Goal: Task Accomplishment & Management: Use online tool/utility

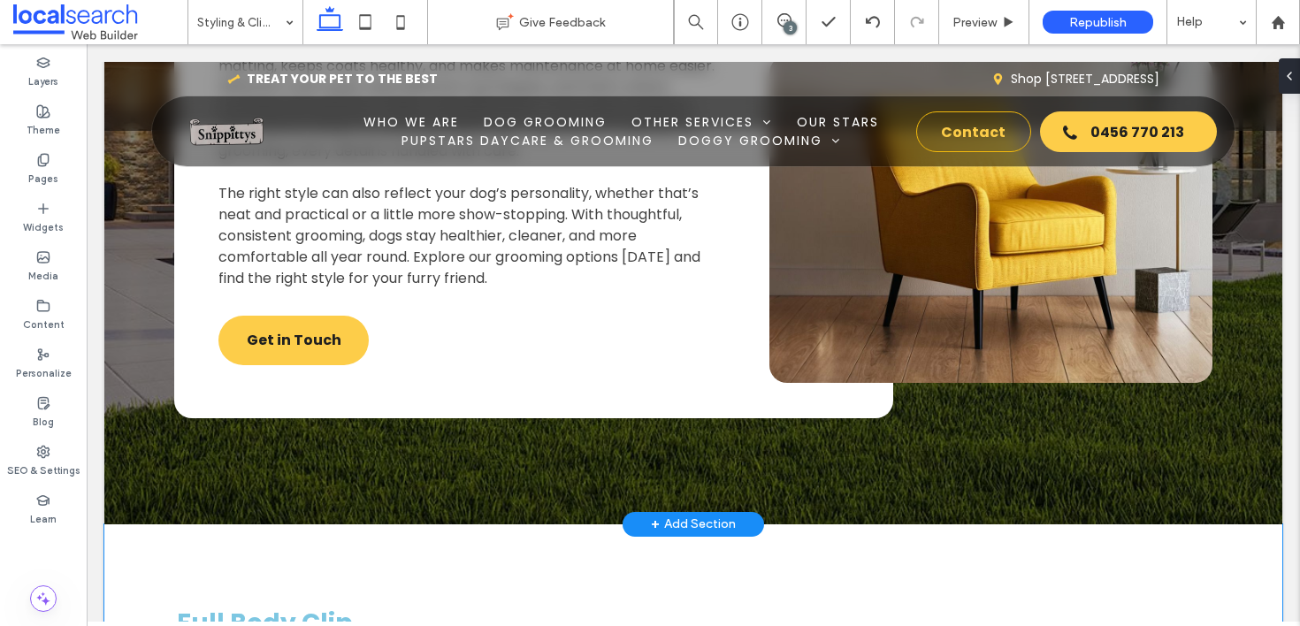
scroll to position [3541, 0]
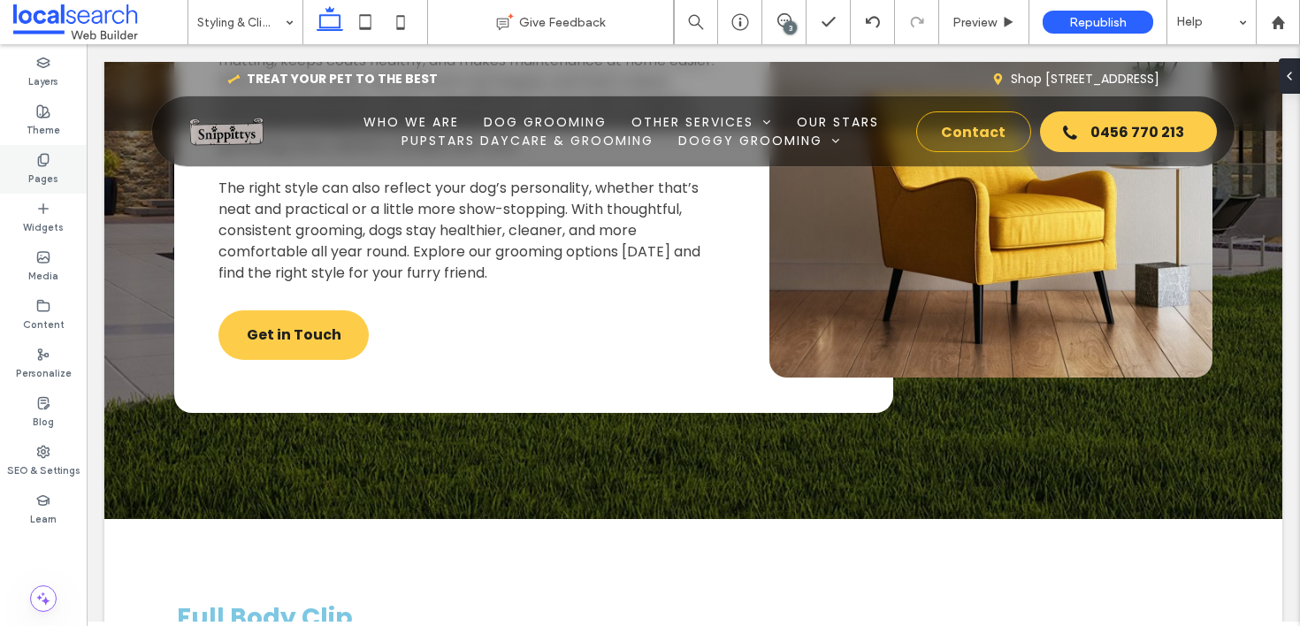
click at [27, 172] on div "Pages" at bounding box center [43, 169] width 87 height 49
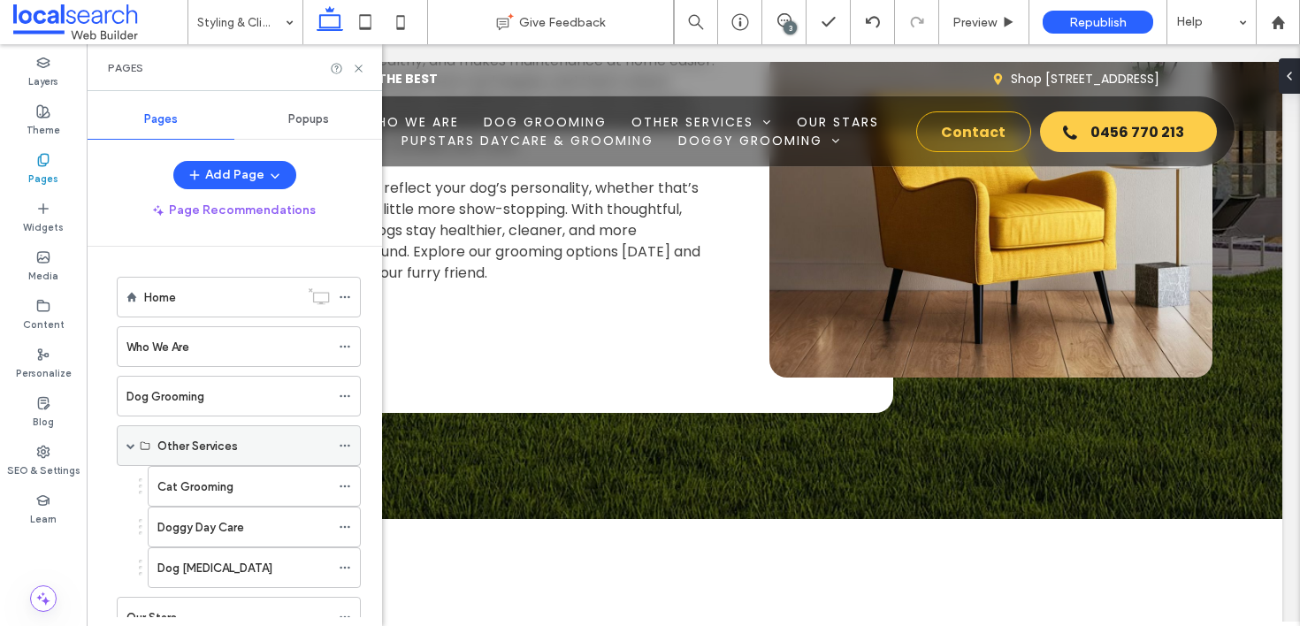
scroll to position [416, 0]
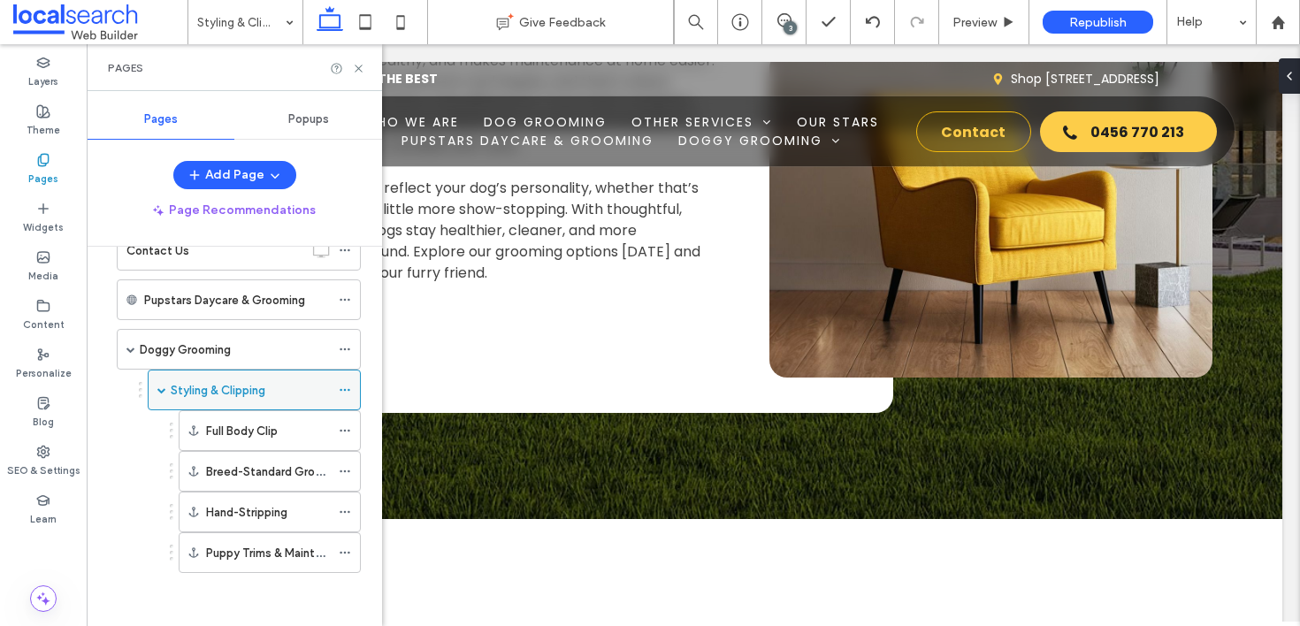
click at [340, 385] on icon at bounding box center [345, 390] width 12 height 12
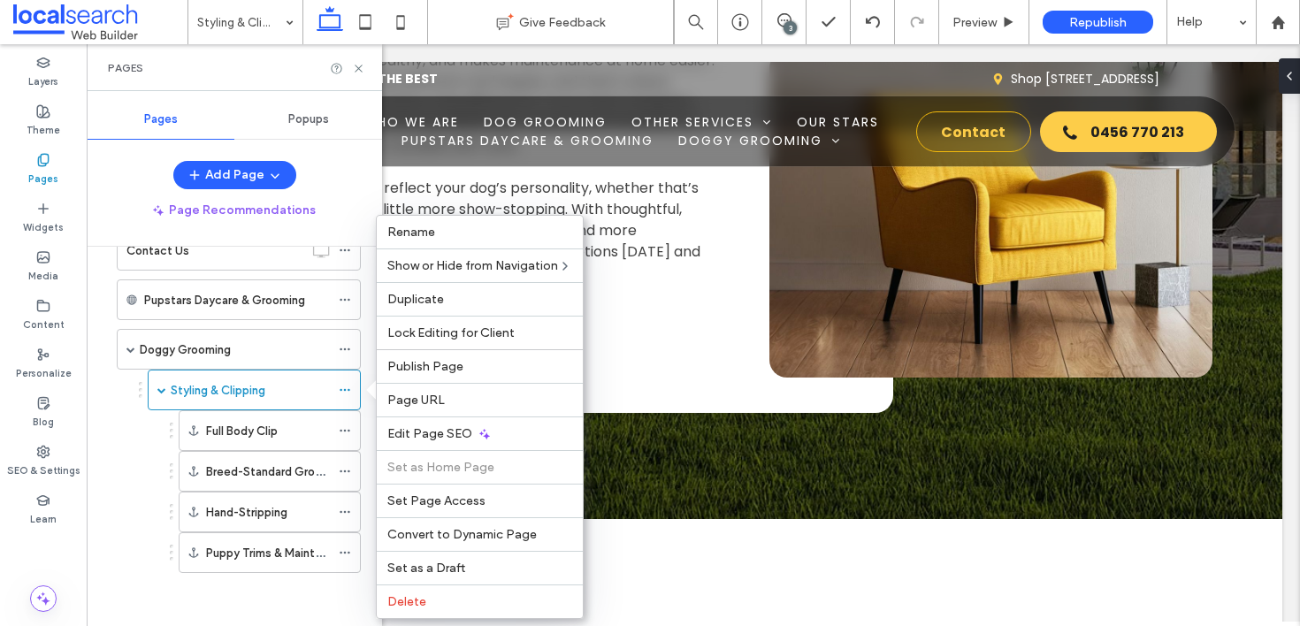
click at [117, 493] on div "Styling & Clipping Full Body Clip Breed-Standard Grooming Styles Hand-Stripping…" at bounding box center [234, 471] width 253 height 203
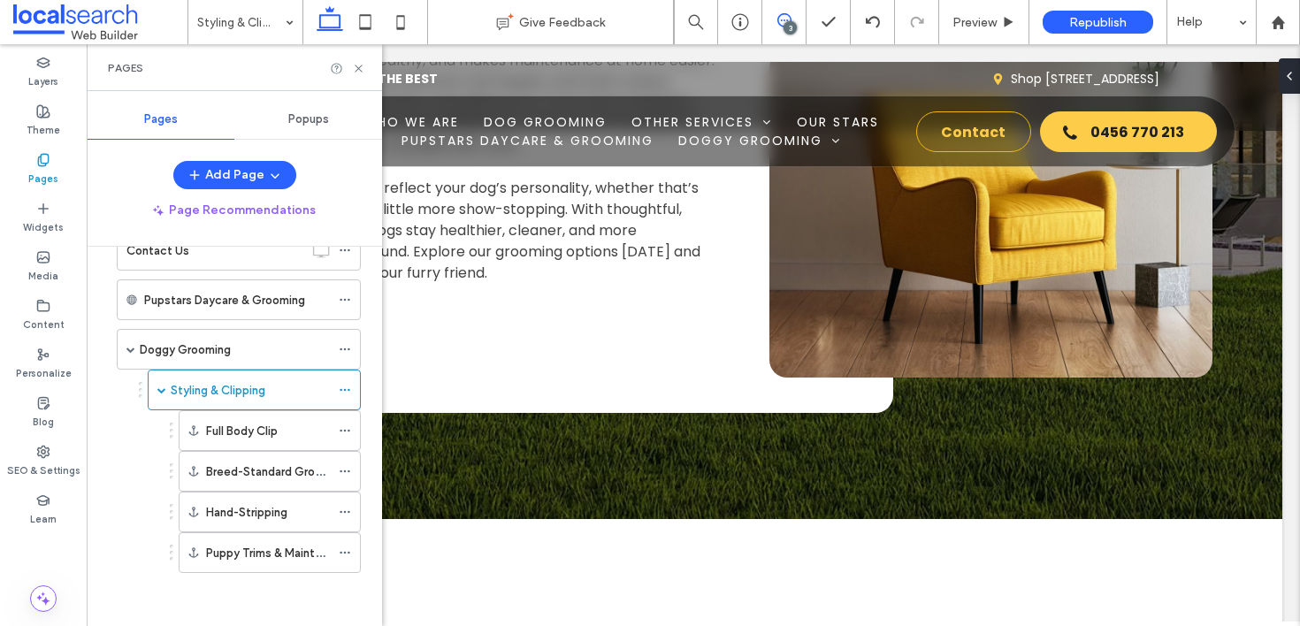
click at [780, 21] on use at bounding box center [784, 20] width 14 height 14
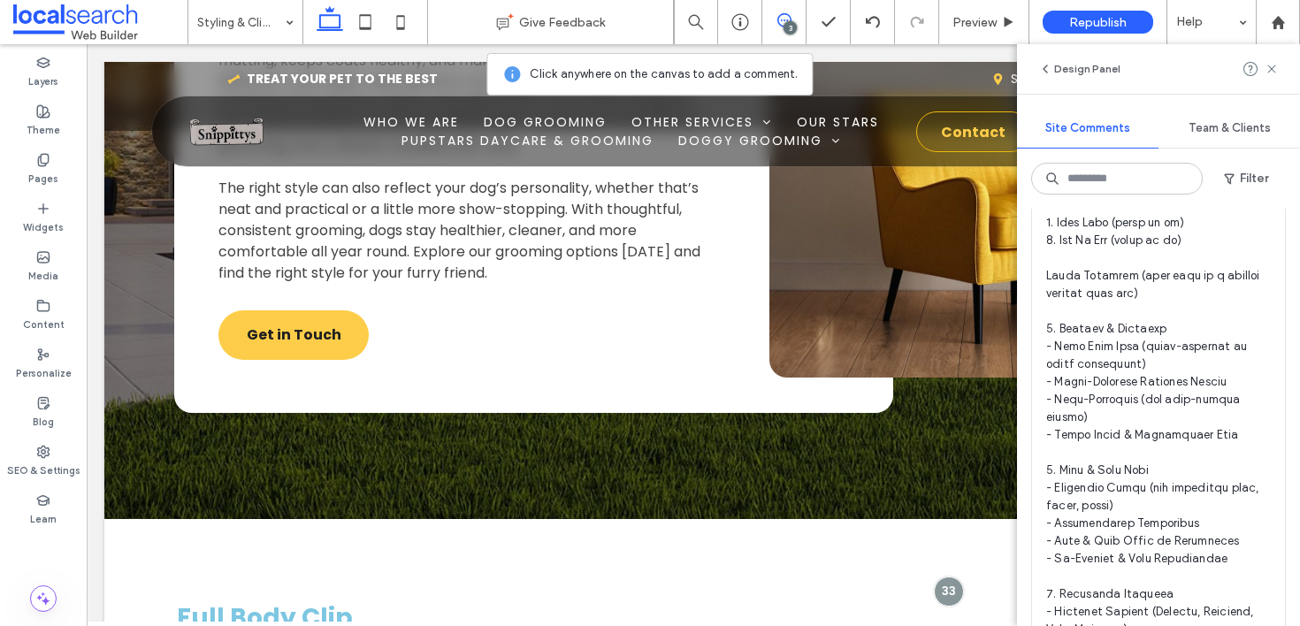
scroll to position [958, 0]
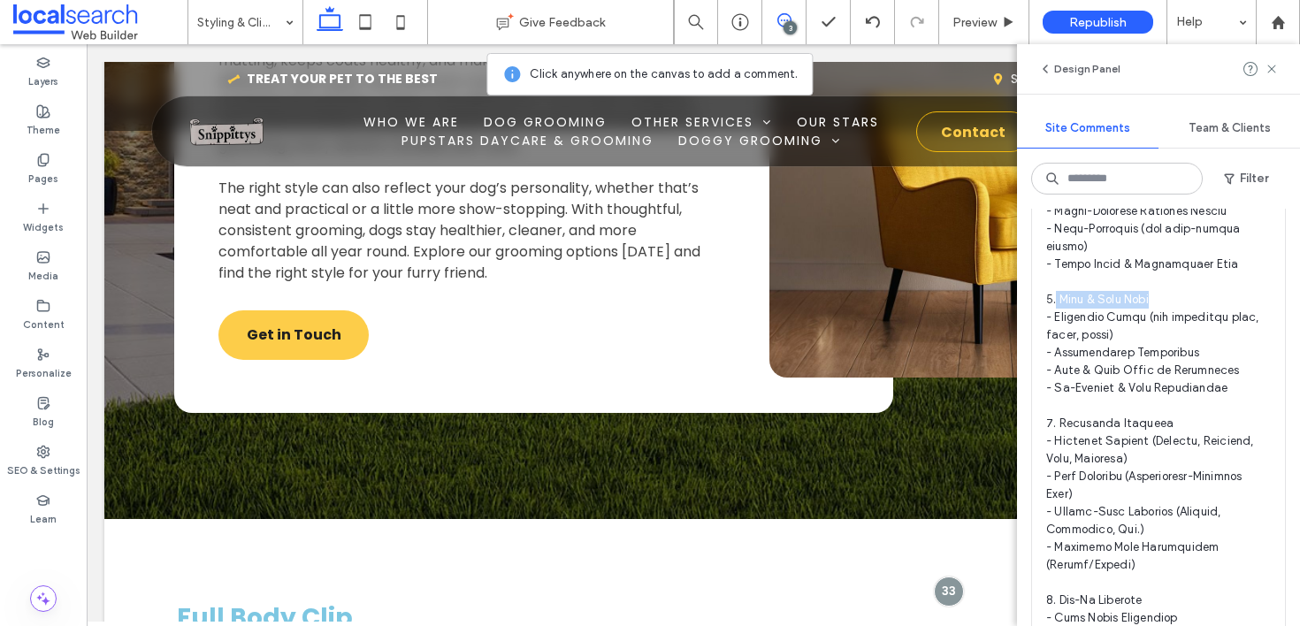
drag, startPoint x: 1167, startPoint y: 324, endPoint x: 1057, endPoint y: 320, distance: 110.6
click at [1057, 320] on span at bounding box center [1158, 370] width 225 height 1079
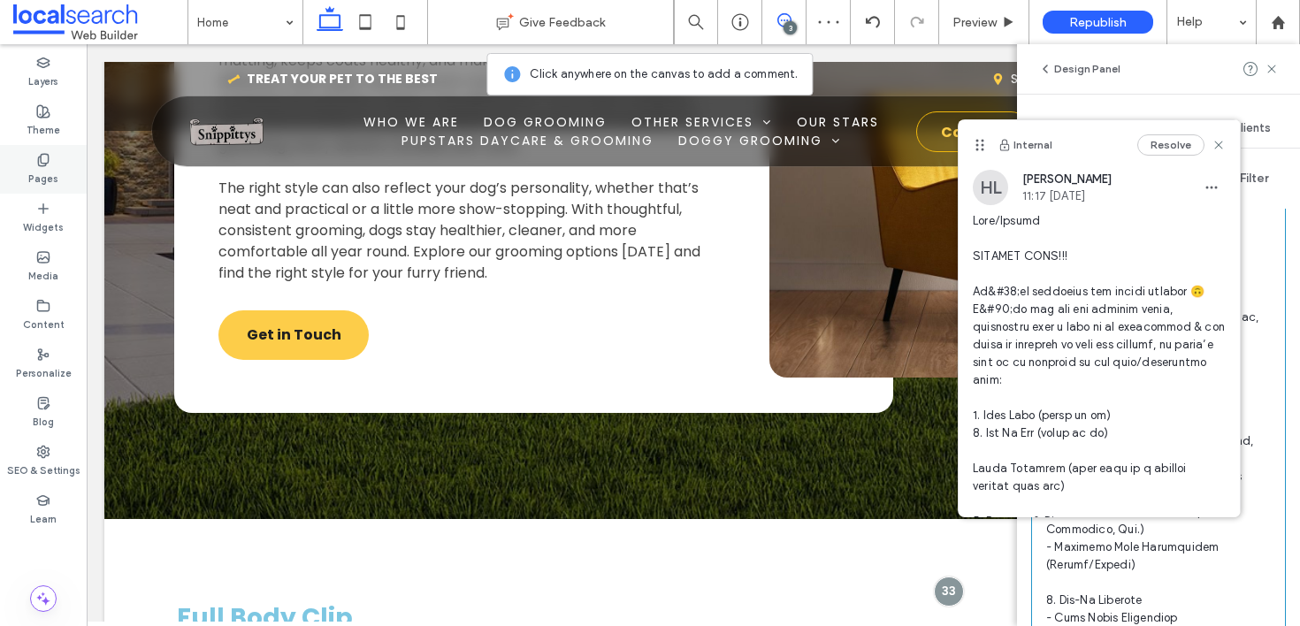
click at [34, 175] on label "Pages" at bounding box center [43, 176] width 30 height 19
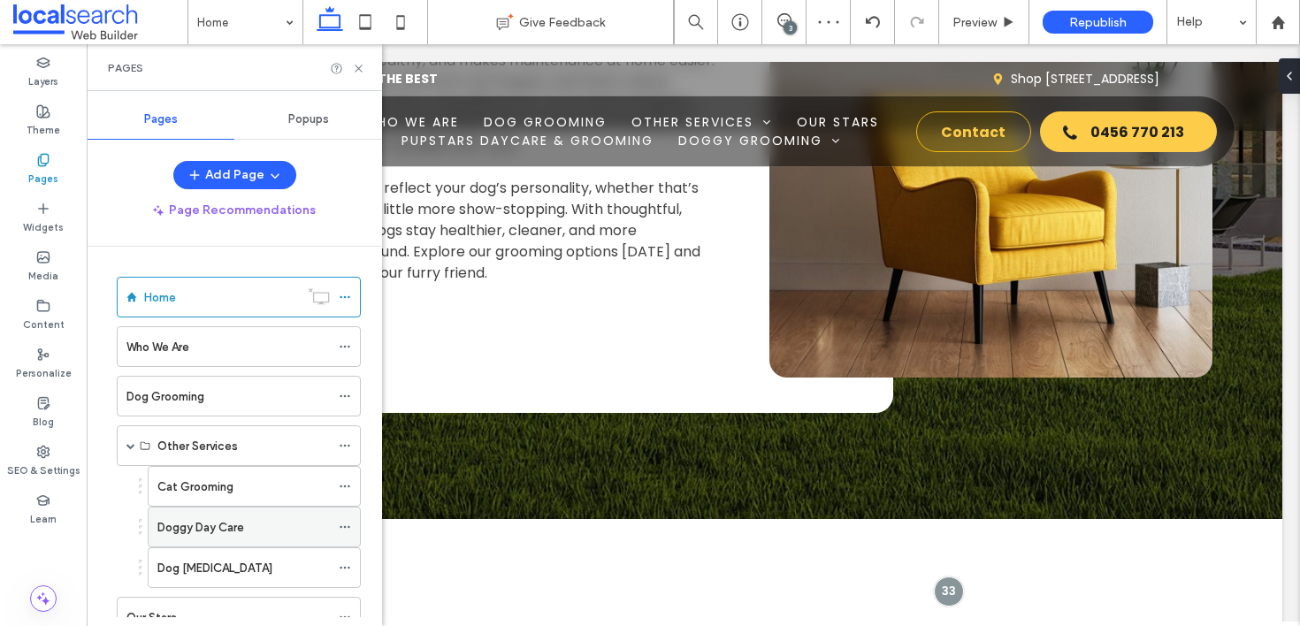
scroll to position [416, 0]
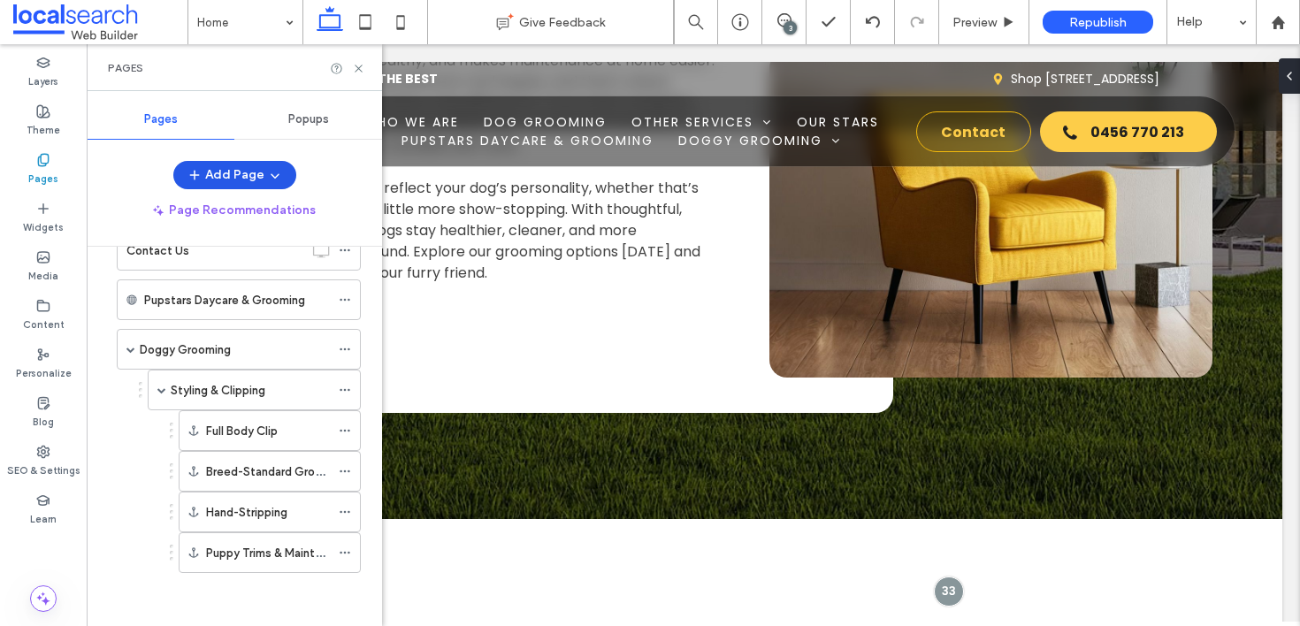
click at [232, 182] on button "Add Page" at bounding box center [234, 175] width 123 height 28
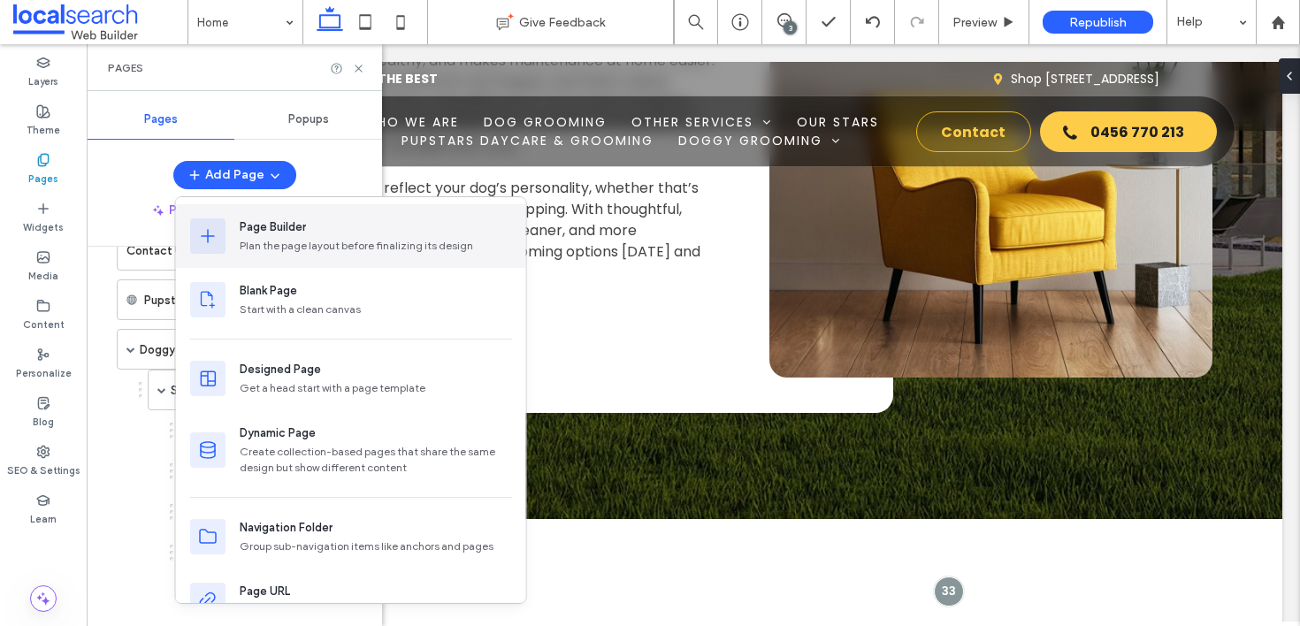
click at [270, 237] on div "Page Builder Plan the page layout before finalizing its design" at bounding box center [376, 235] width 272 height 35
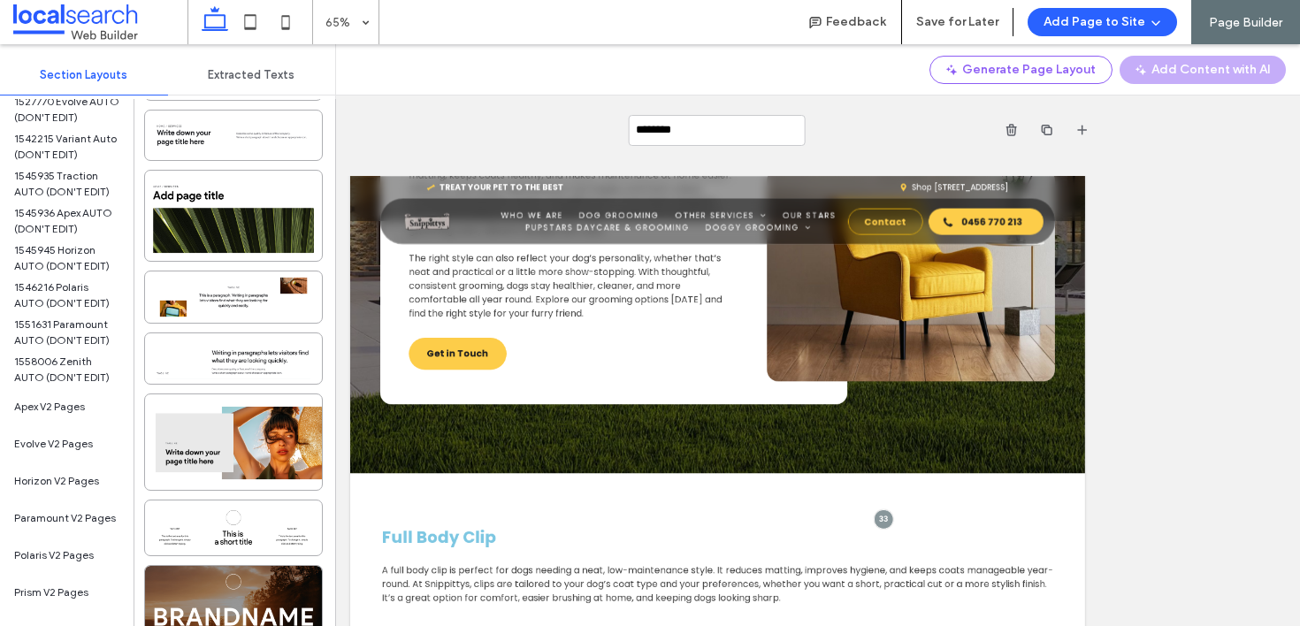
scroll to position [576, 0]
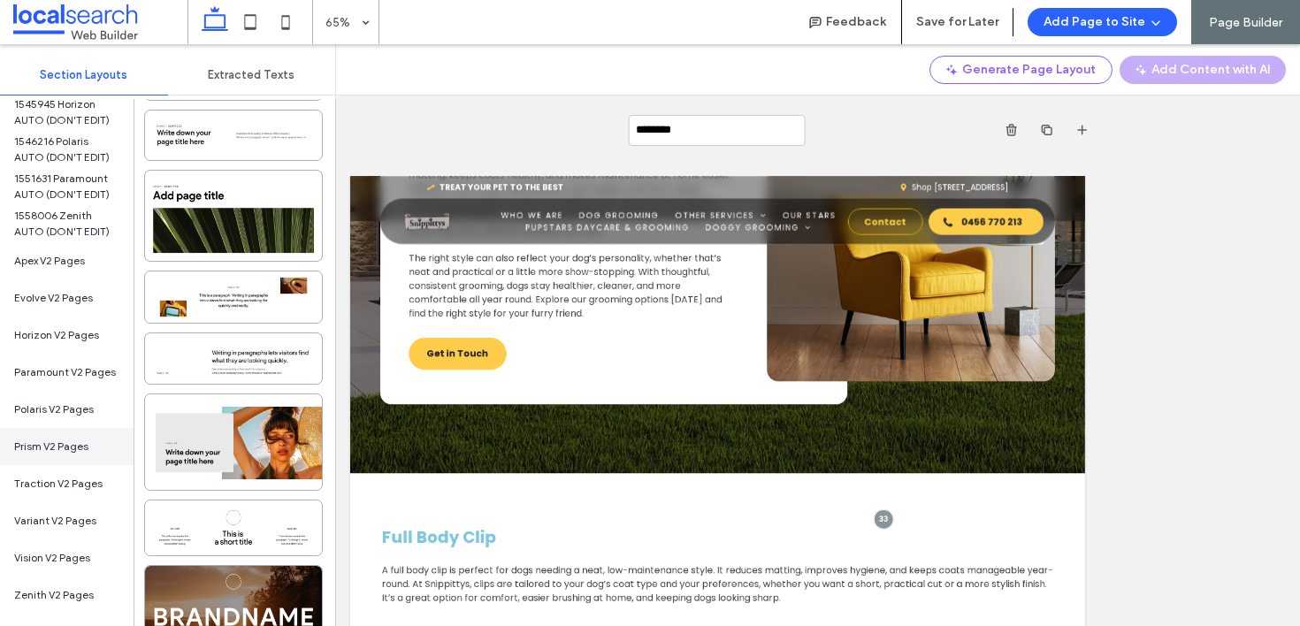
click at [58, 439] on span "Prism V2 Pages" at bounding box center [51, 447] width 74 height 16
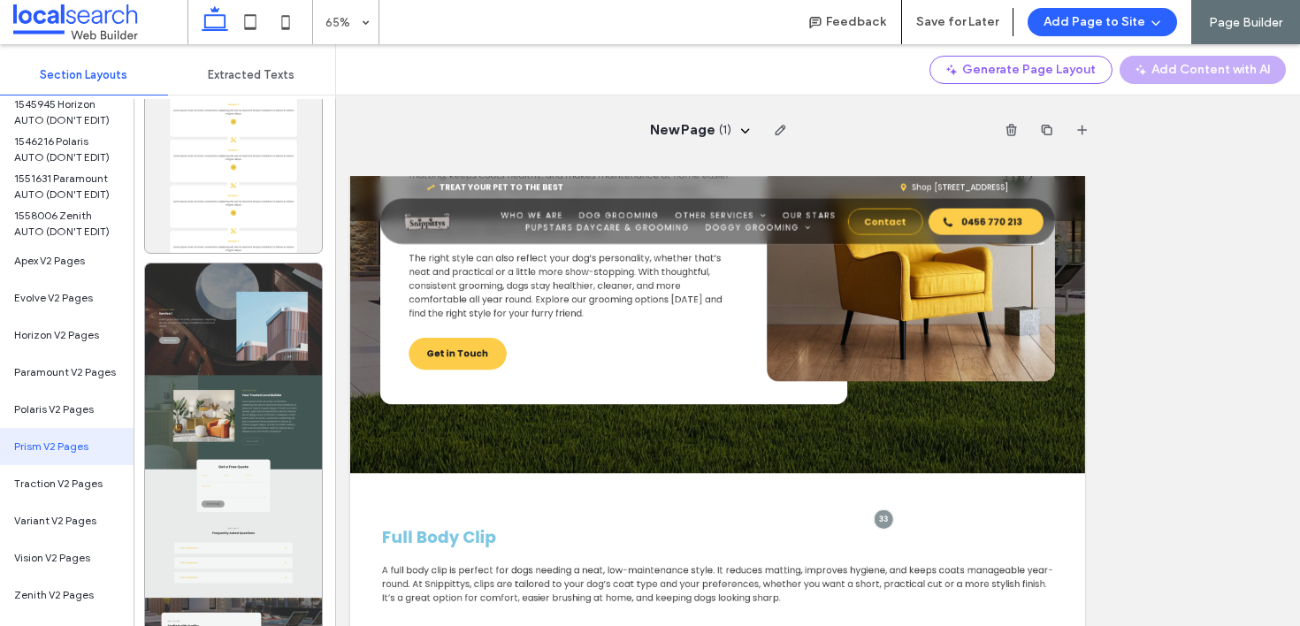
scroll to position [2648, 0]
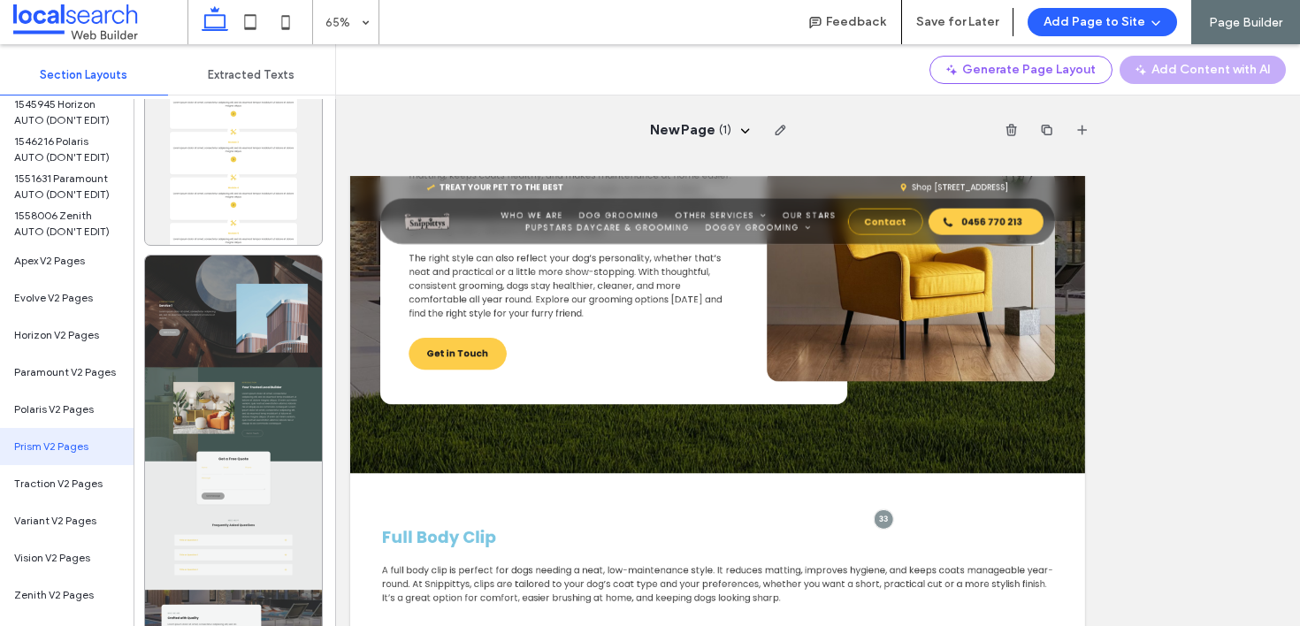
click at [251, 340] on div at bounding box center [233, 469] width 177 height 426
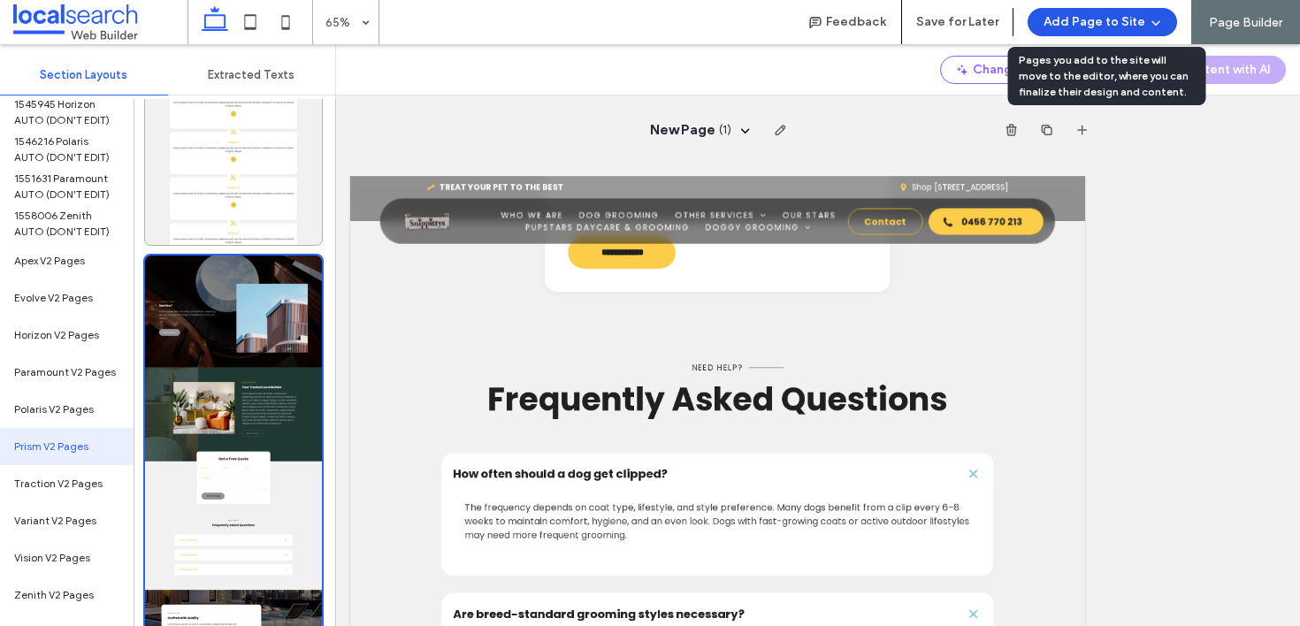
click at [1123, 21] on button "Add Page to Site" at bounding box center [1101, 22] width 149 height 28
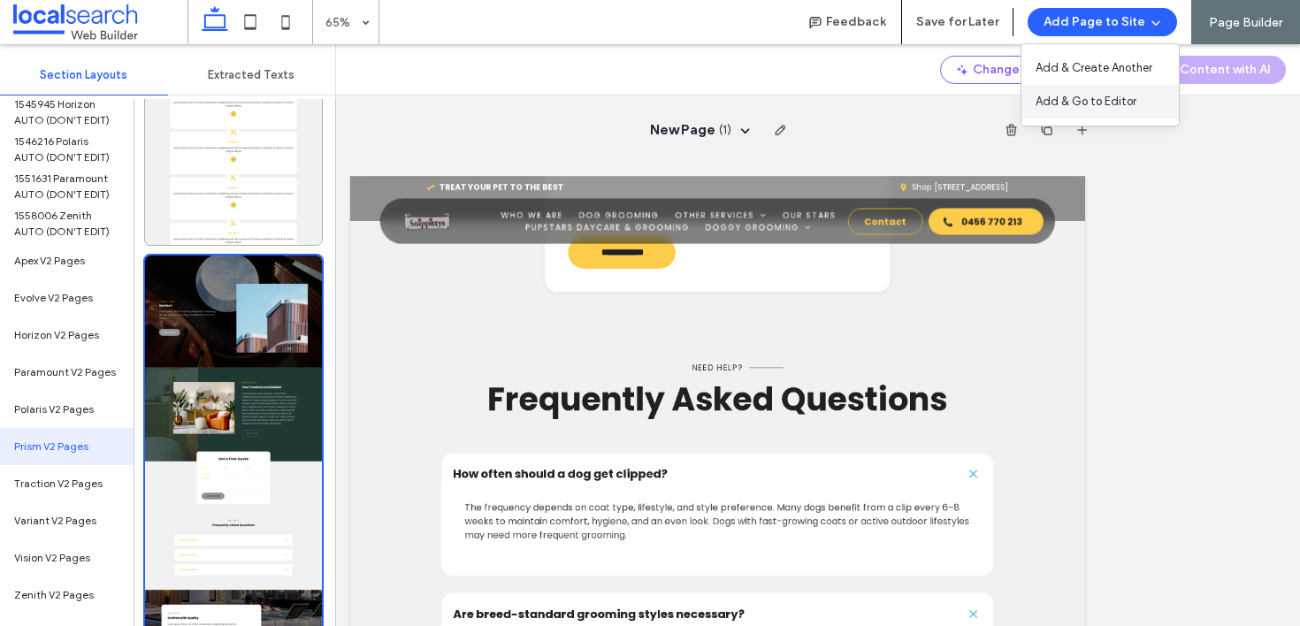
click at [1068, 100] on span "Add & Go to Editor" at bounding box center [1085, 102] width 101 height 18
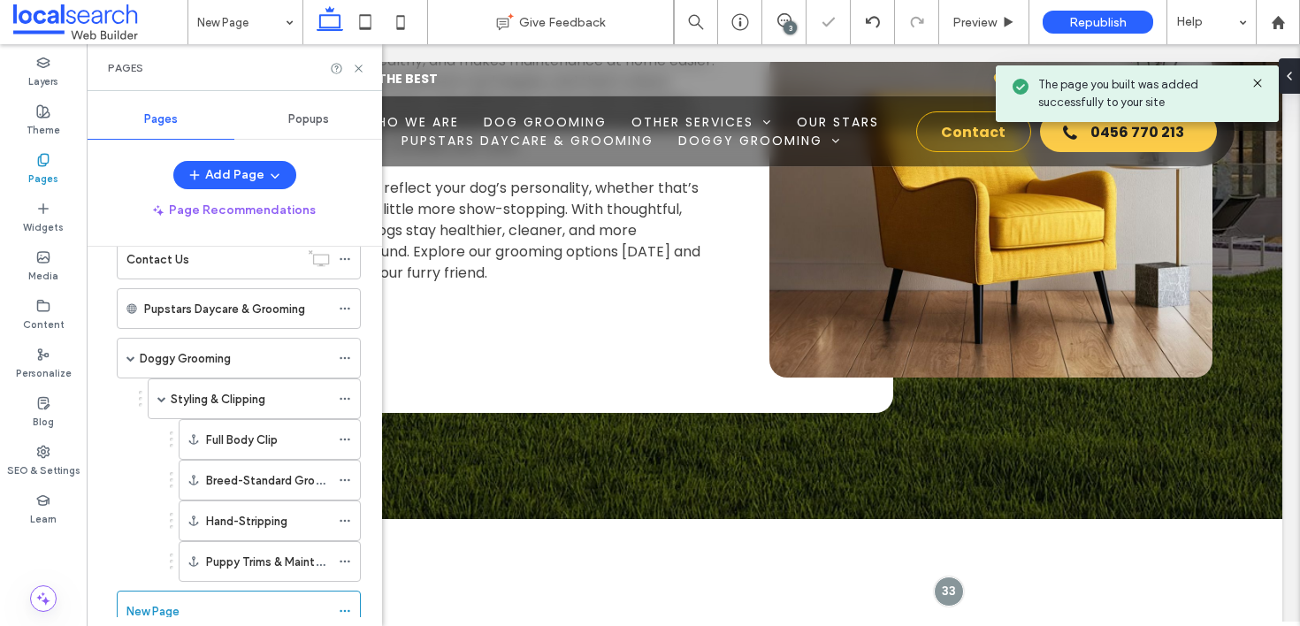
scroll to position [466, 0]
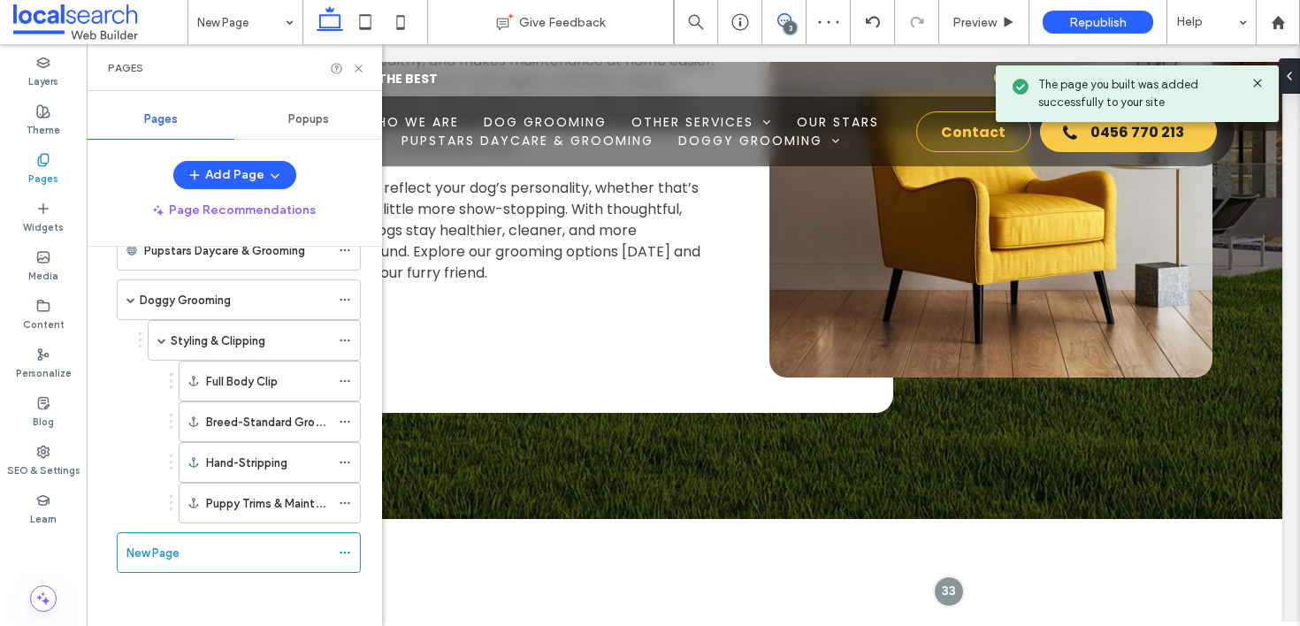
click at [781, 24] on icon at bounding box center [784, 20] width 14 height 14
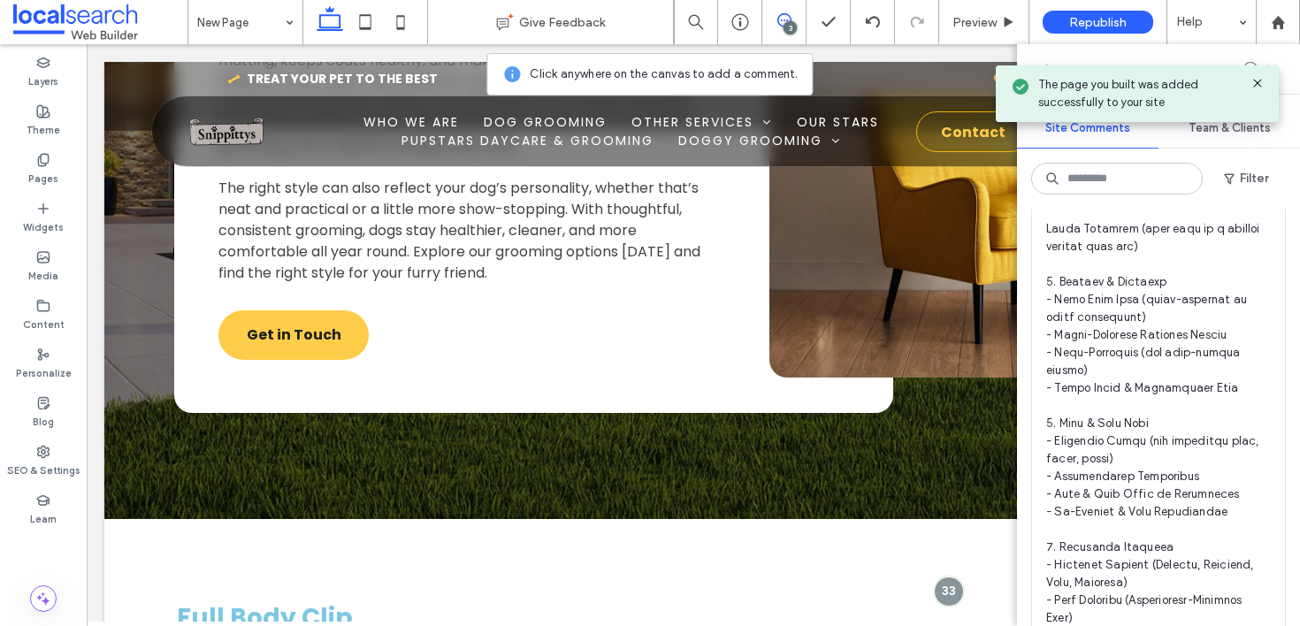
scroll to position [914, 0]
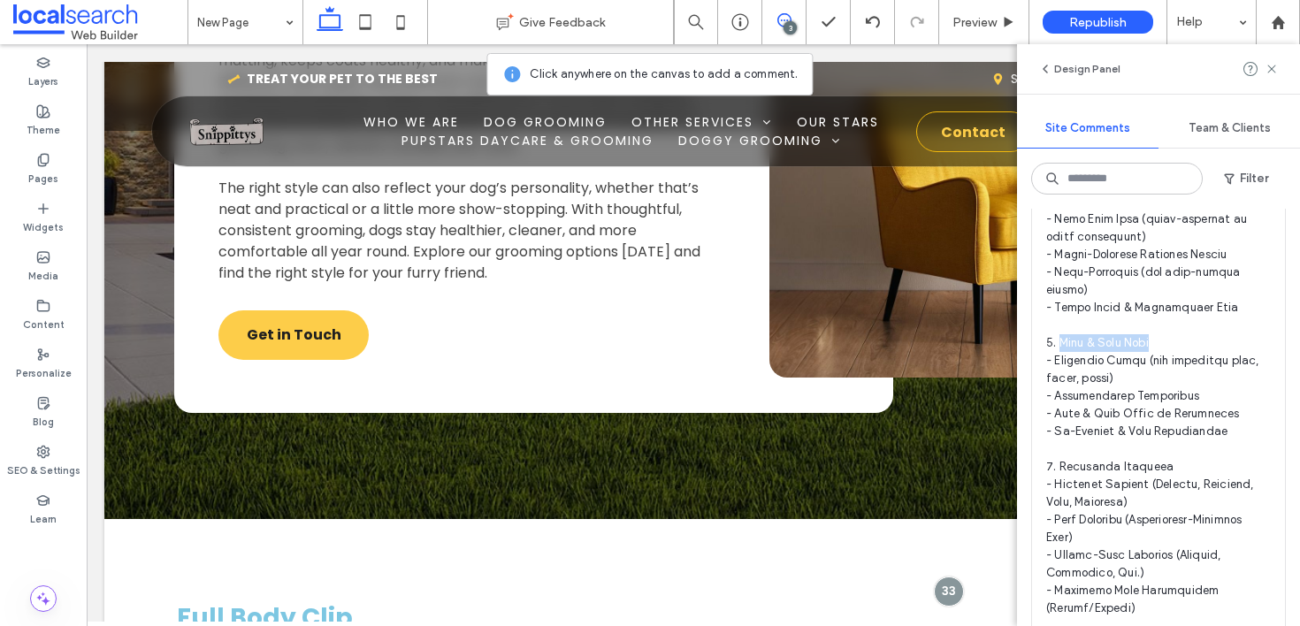
drag, startPoint x: 1172, startPoint y: 360, endPoint x: 1058, endPoint y: 363, distance: 114.1
click at [1058, 363] on span at bounding box center [1158, 413] width 225 height 1079
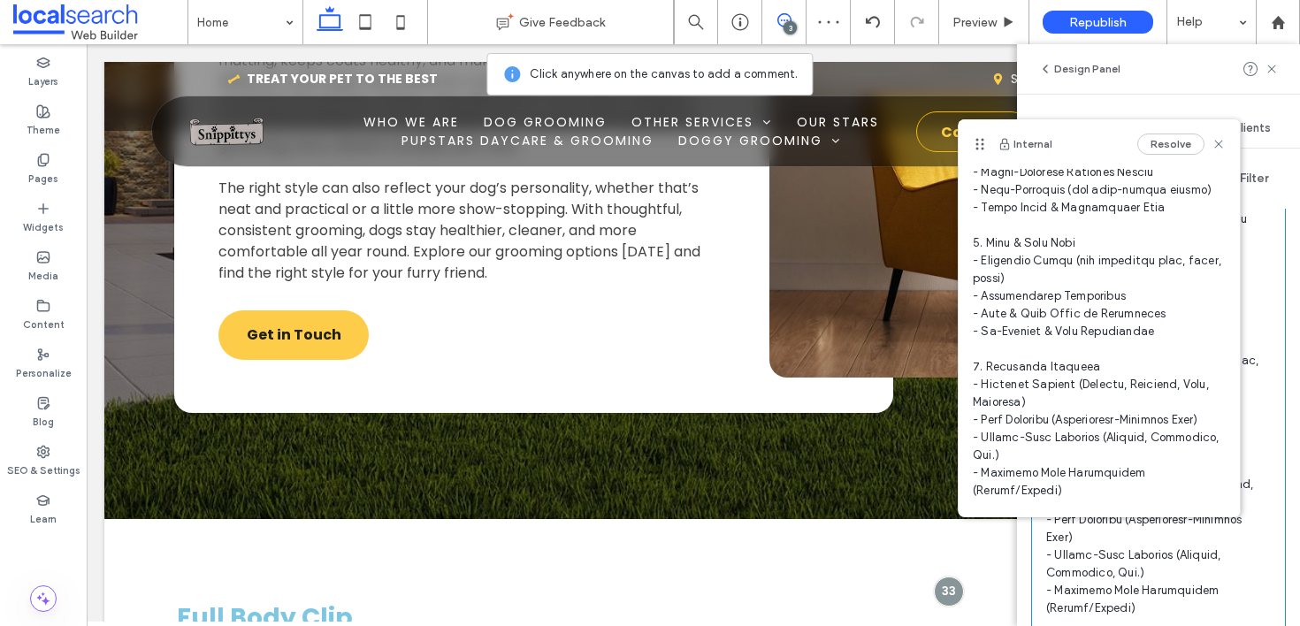
scroll to position [312, 0]
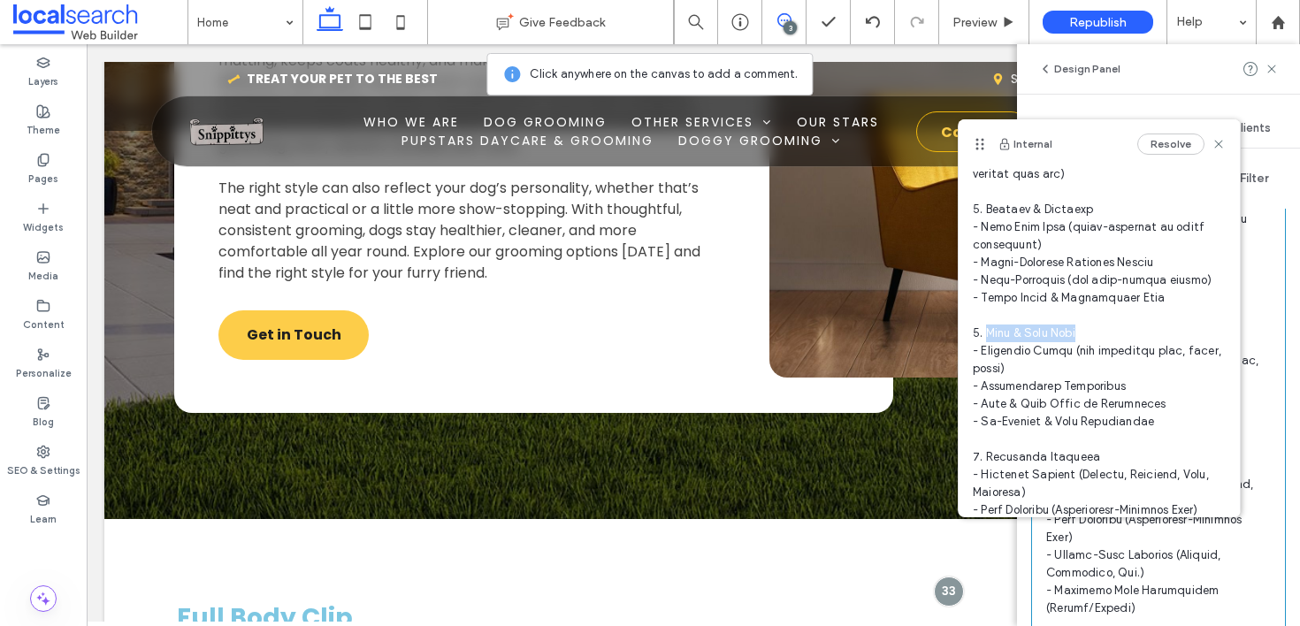
drag, startPoint x: 1070, startPoint y: 332, endPoint x: 985, endPoint y: 338, distance: 85.0
click at [985, 338] on span at bounding box center [1099, 404] width 253 height 1008
copy span "kin & Coat Care"
click at [45, 162] on use at bounding box center [43, 159] width 10 height 11
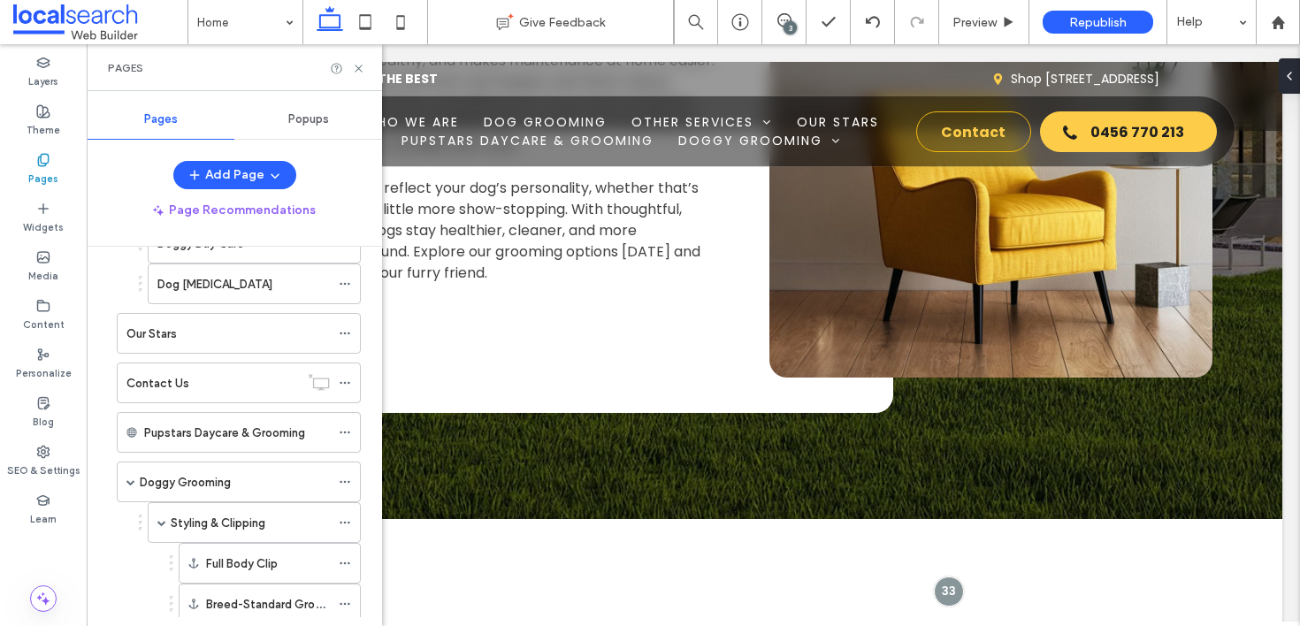
scroll to position [466, 0]
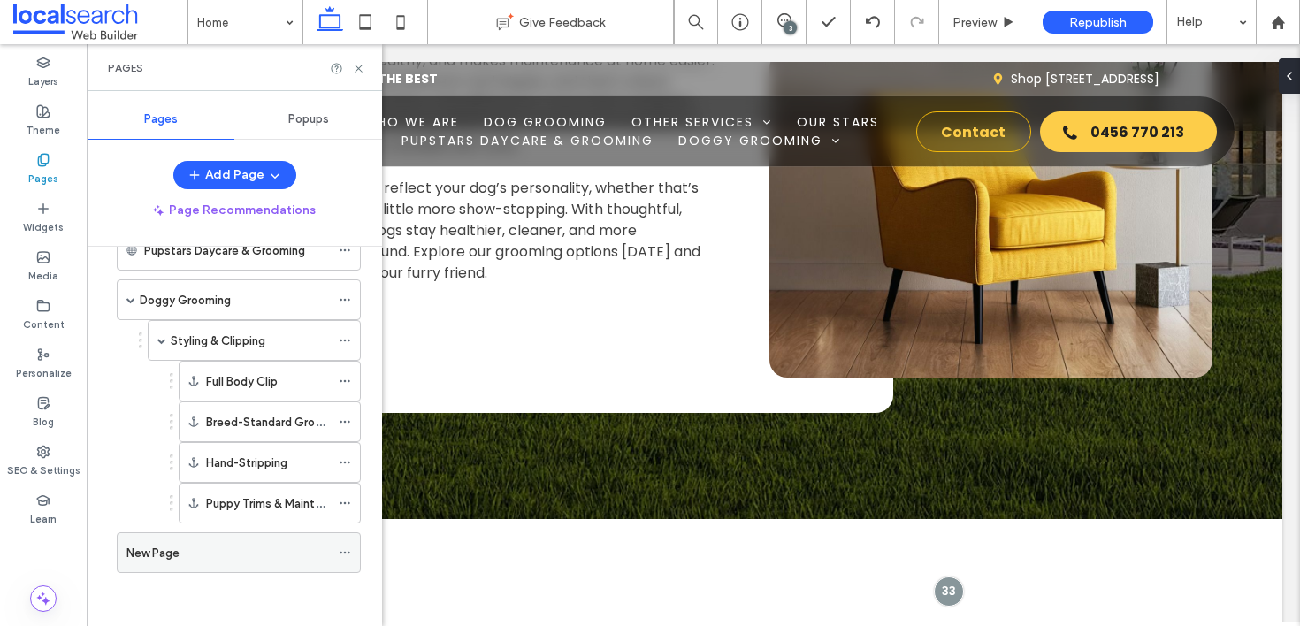
click at [346, 548] on icon at bounding box center [345, 552] width 12 height 12
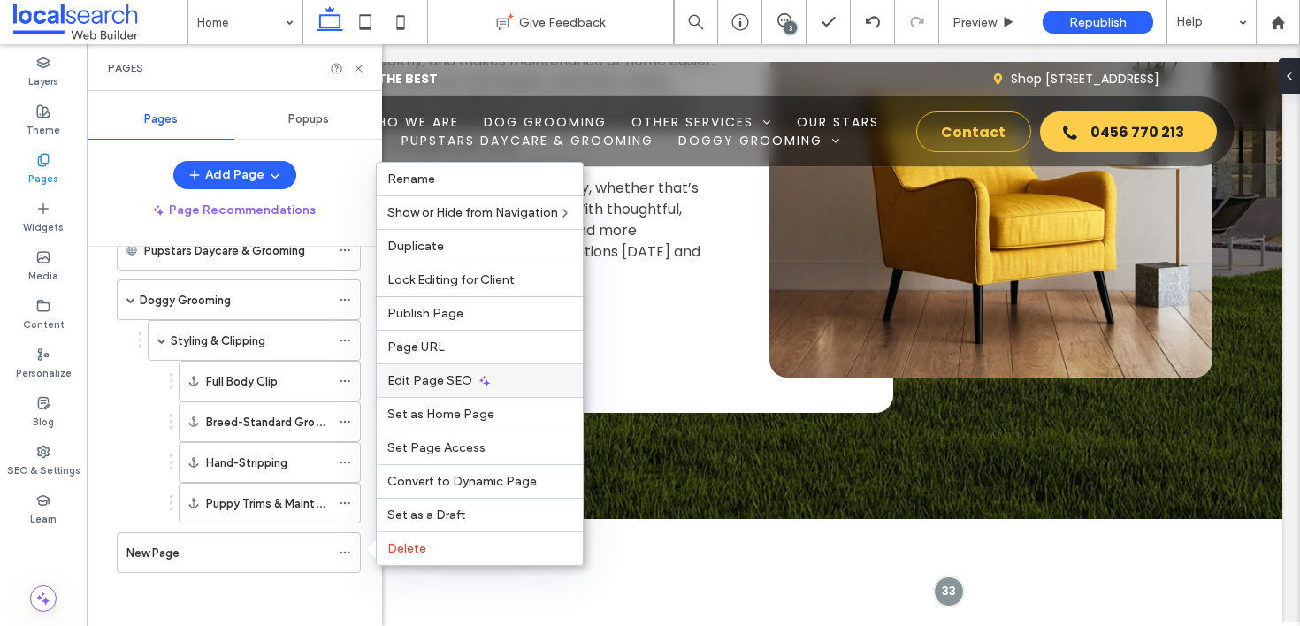
click at [497, 378] on div "Edit Page SEO" at bounding box center [480, 380] width 206 height 34
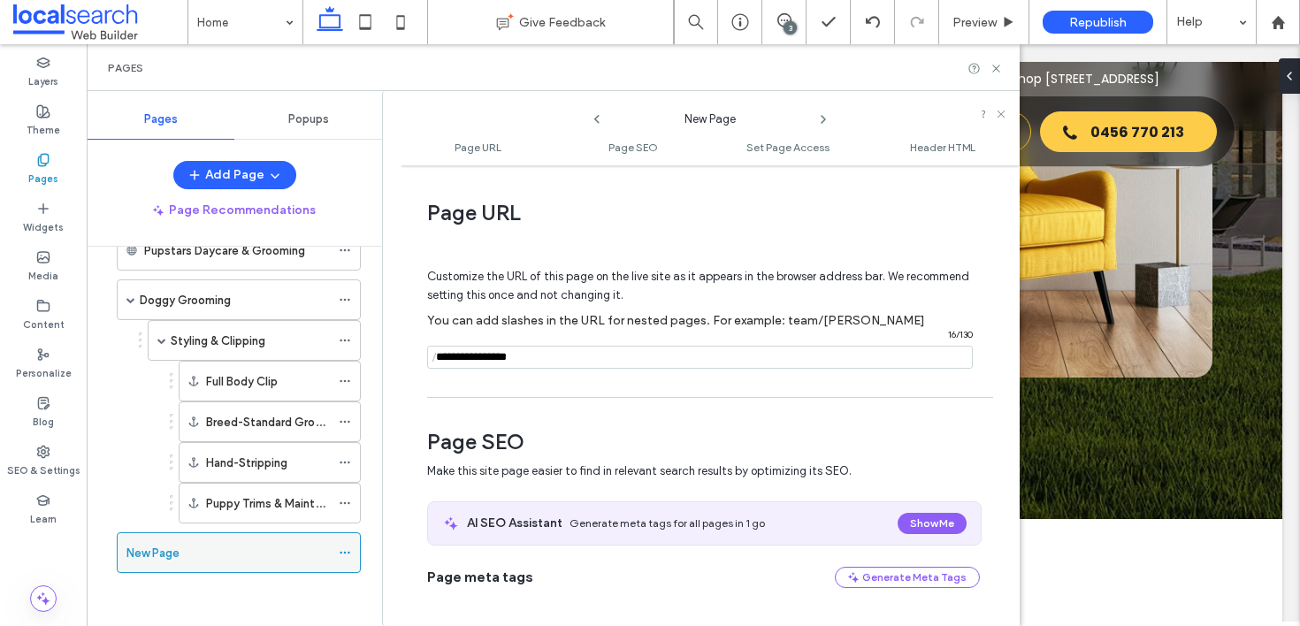
click at [345, 544] on span at bounding box center [345, 552] width 12 height 27
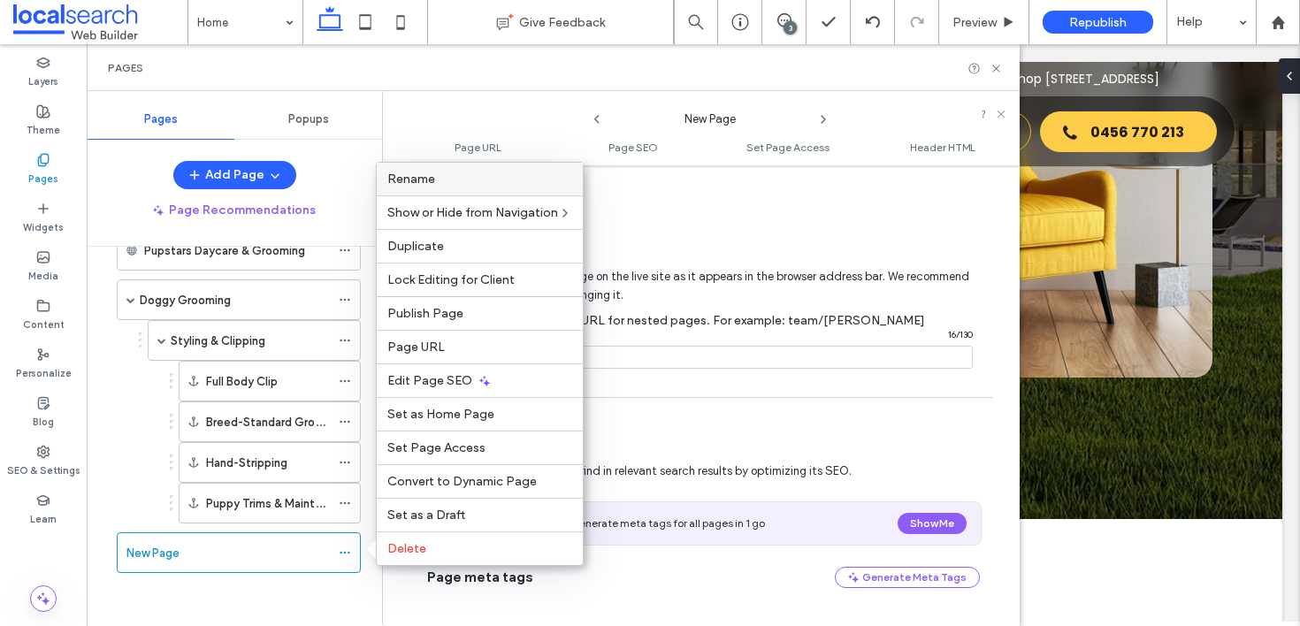
click at [439, 177] on label "Rename" at bounding box center [479, 179] width 185 height 15
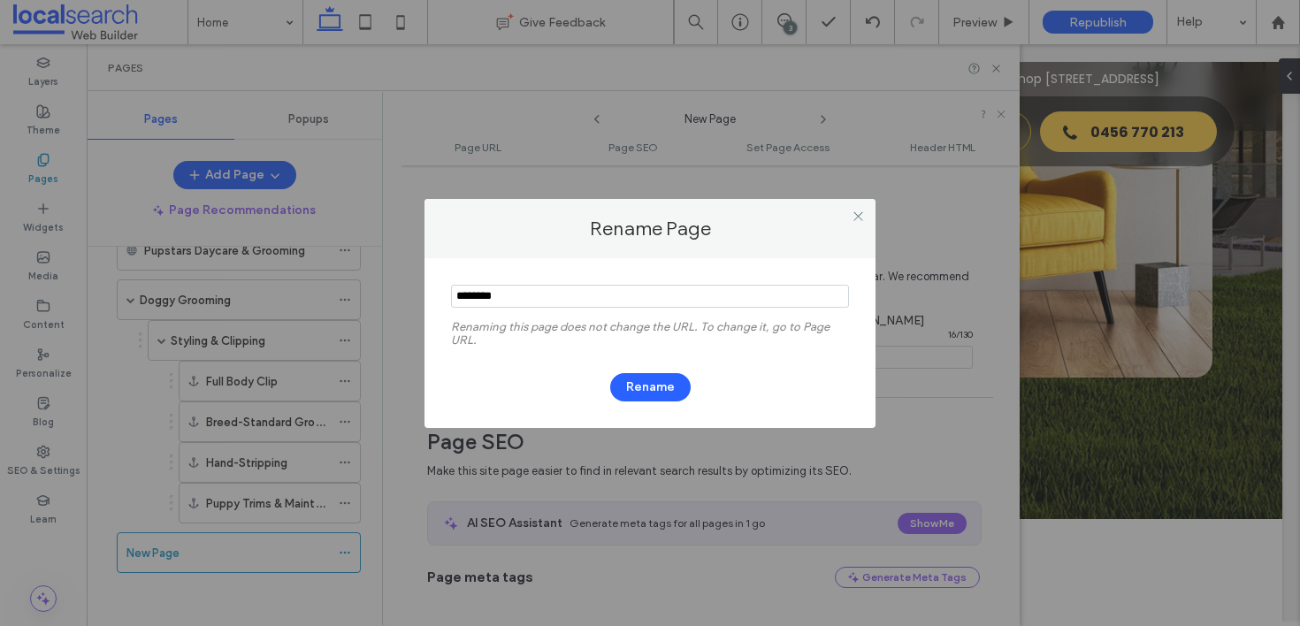
click at [592, 292] on input "notEmpty" at bounding box center [650, 296] width 398 height 23
type input "**********"
click at [645, 382] on button "Rename" at bounding box center [650, 387] width 80 height 28
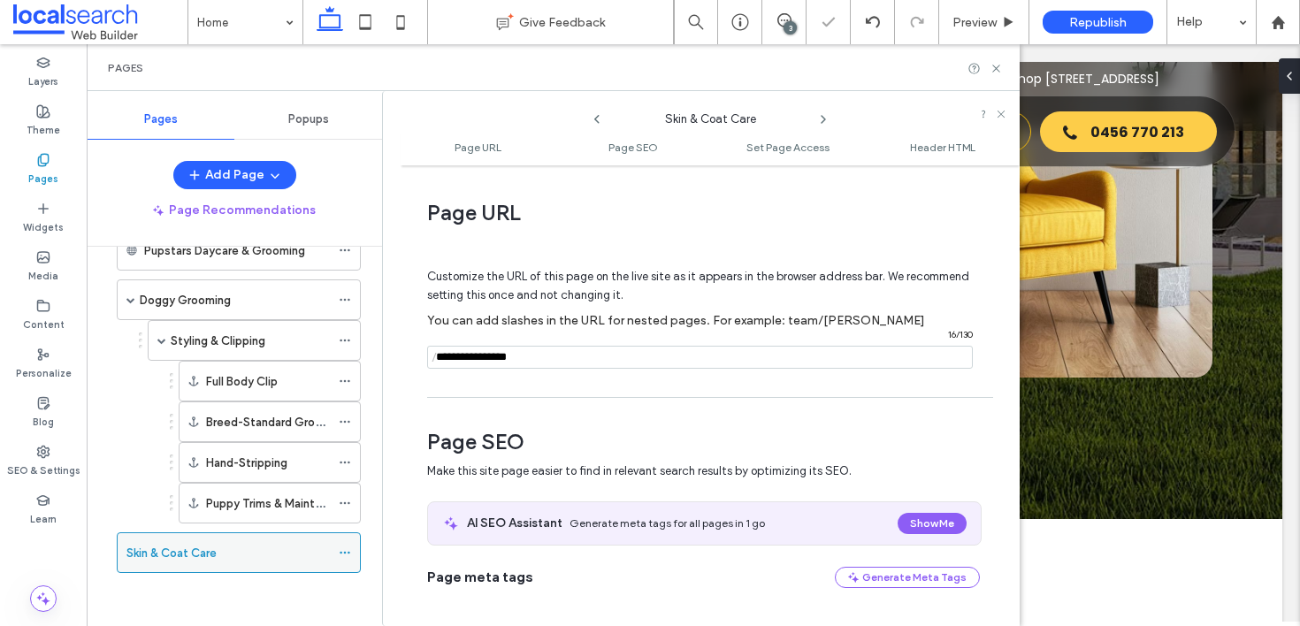
click at [347, 552] on use at bounding box center [345, 553] width 10 height 3
click at [286, 558] on div "Skin & Coat Care" at bounding box center [227, 553] width 203 height 19
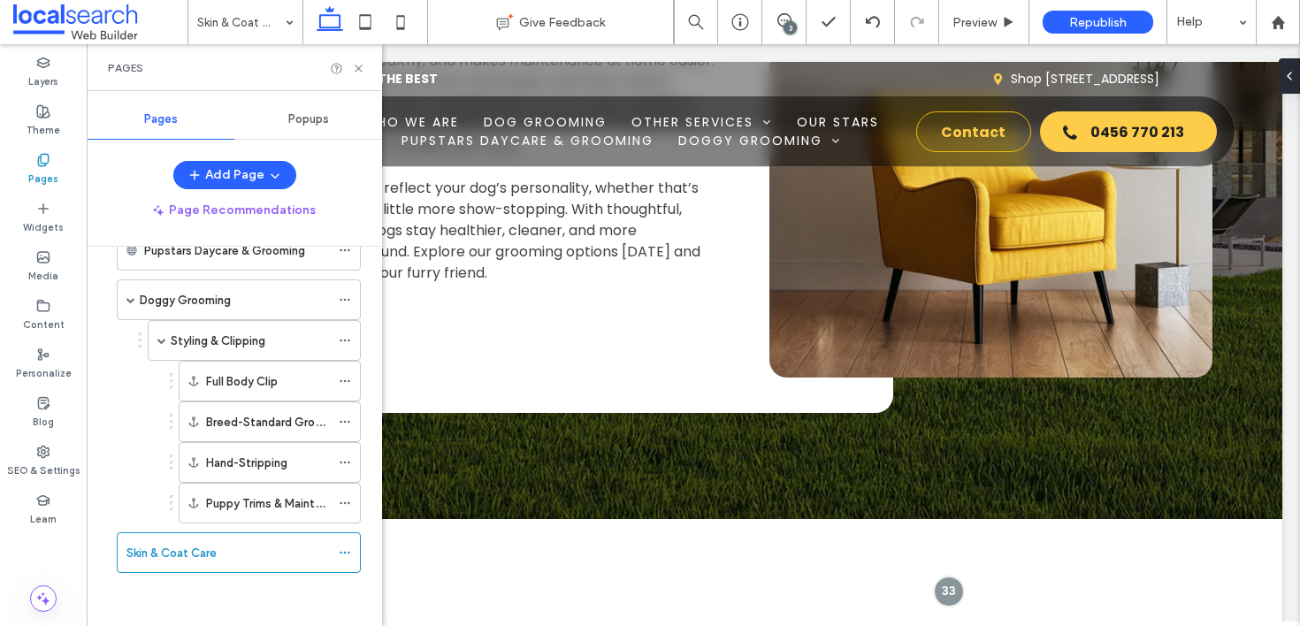
click at [793, 30] on div "3" at bounding box center [789, 27] width 13 height 13
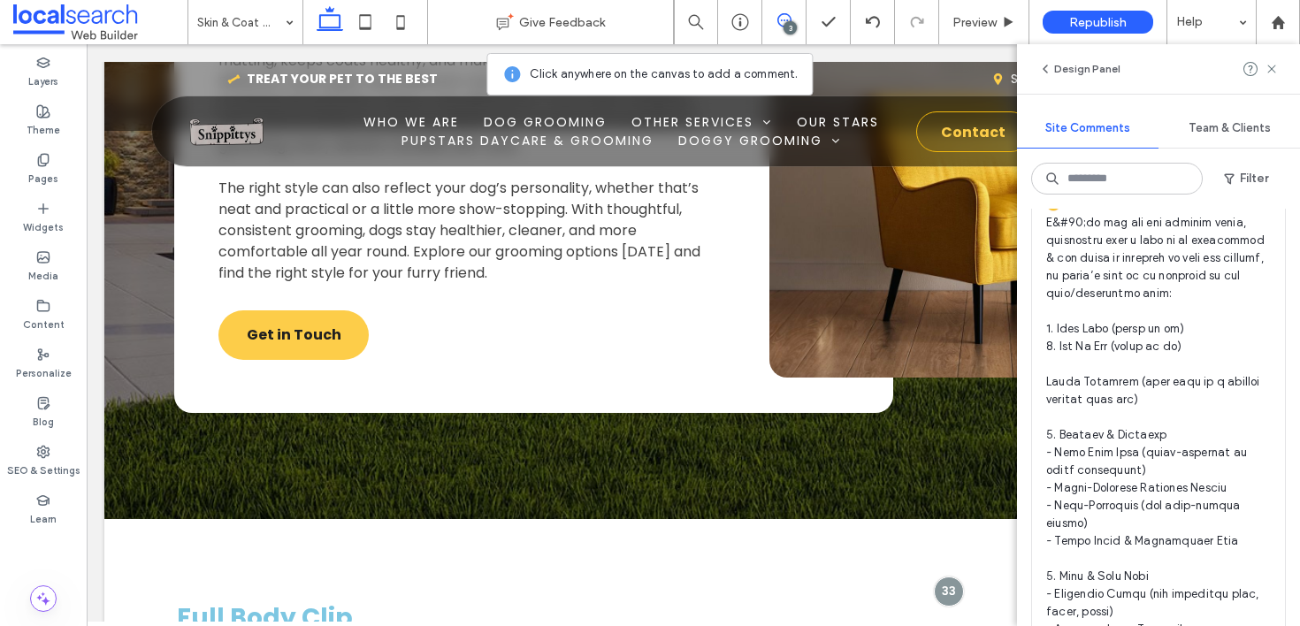
scroll to position [763, 0]
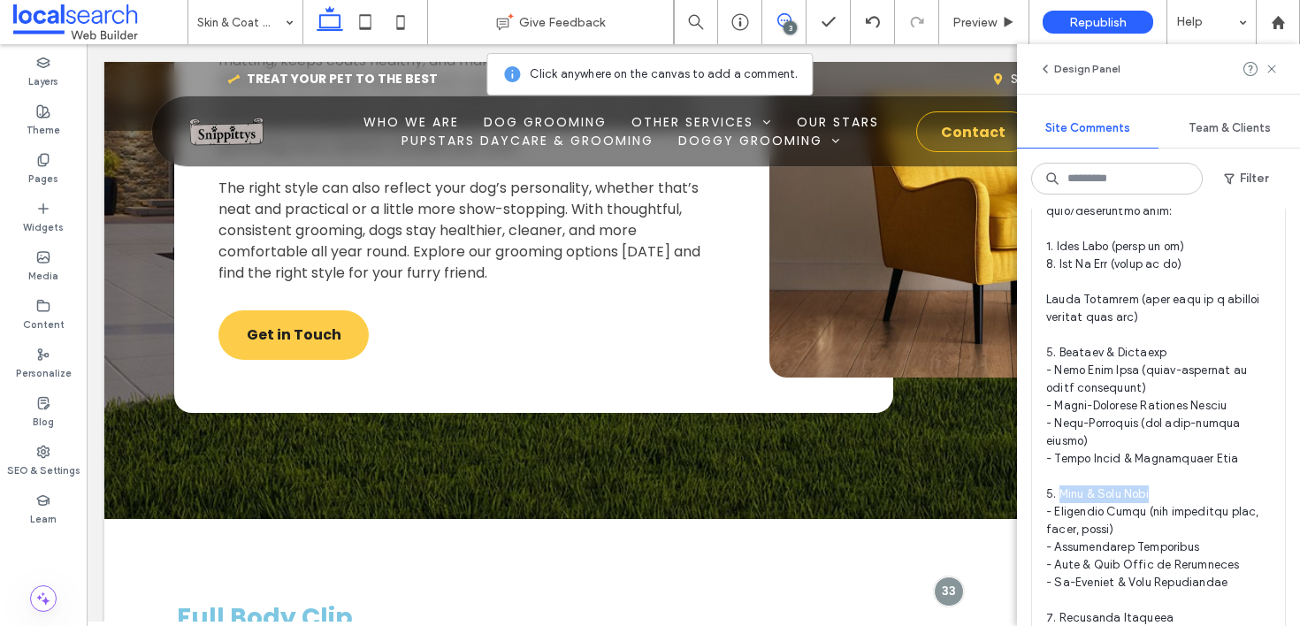
drag, startPoint x: 1162, startPoint y: 509, endPoint x: 1059, endPoint y: 513, distance: 102.6
click at [1059, 513] on span at bounding box center [1158, 565] width 225 height 1079
copy span "kin & Coat Care"
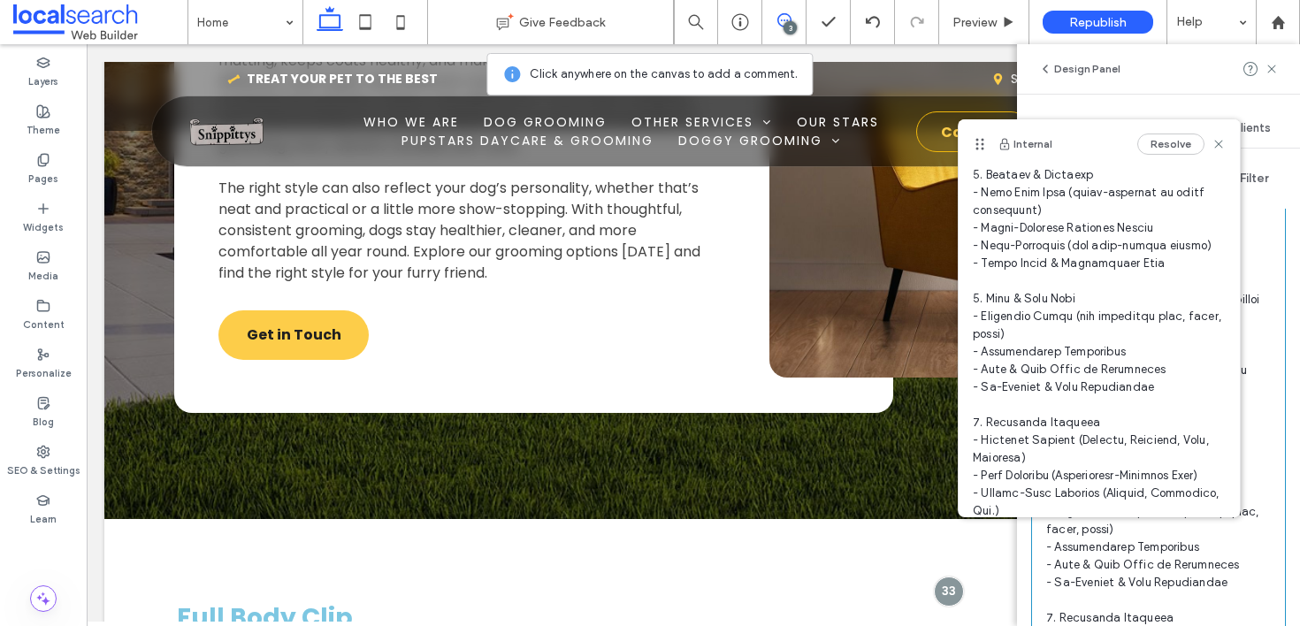
scroll to position [347, 0]
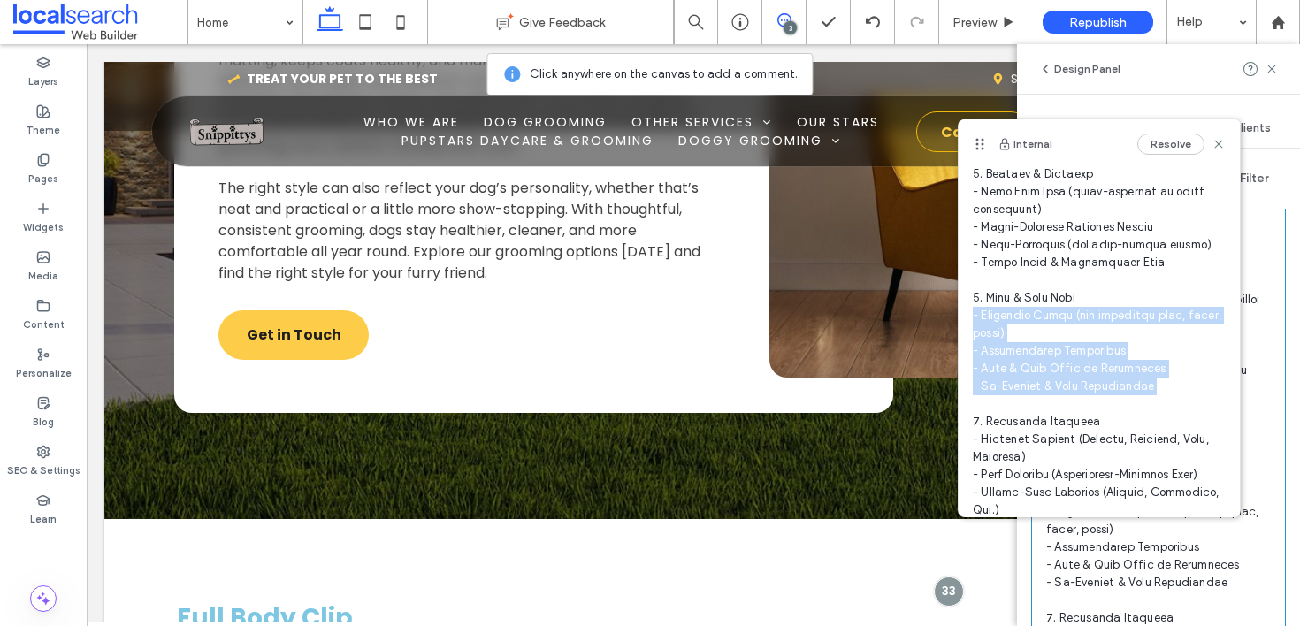
drag, startPoint x: 1161, startPoint y: 404, endPoint x: 961, endPoint y: 318, distance: 217.5
click at [961, 318] on div "HL [PERSON_NAME] 11:17 [DATE]" at bounding box center [1098, 354] width 281 height 1065
copy span "Medicated Baths ([MEDICAL_DATA], fleas, ticks) - Conditioning Treatments - Flea…"
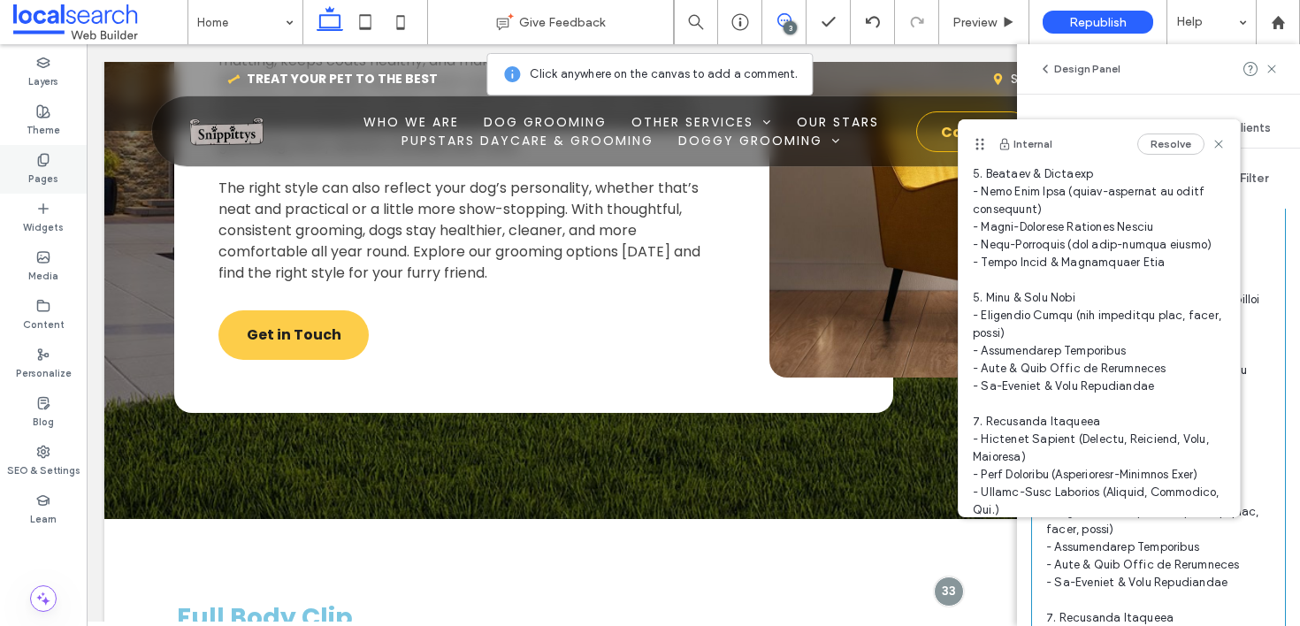
click at [26, 167] on div "Pages" at bounding box center [43, 169] width 87 height 49
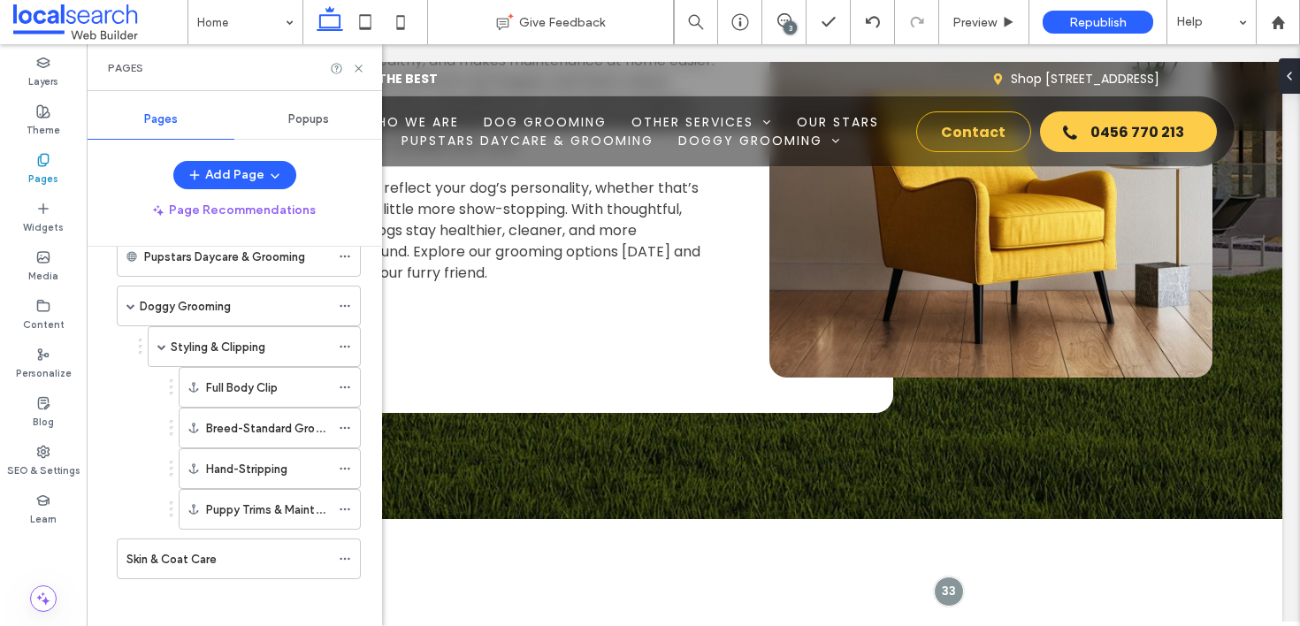
scroll to position [466, 0]
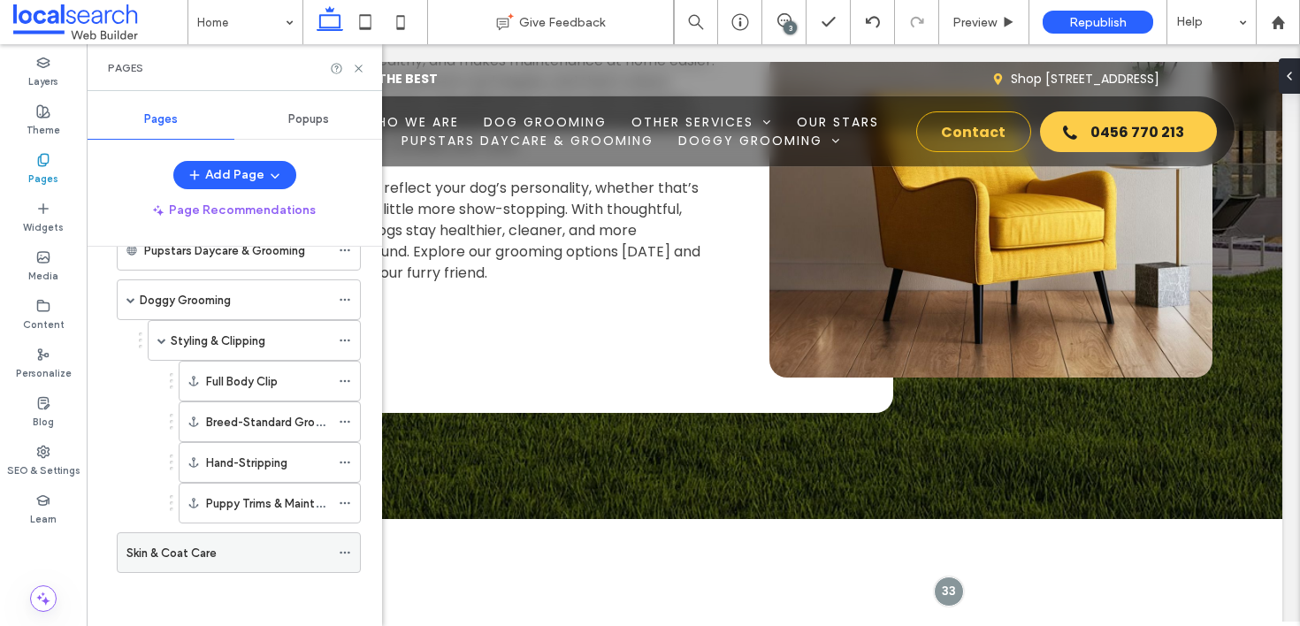
click at [246, 561] on div "Skin & Coat Care" at bounding box center [227, 552] width 203 height 39
click at [355, 70] on icon at bounding box center [358, 68] width 13 height 13
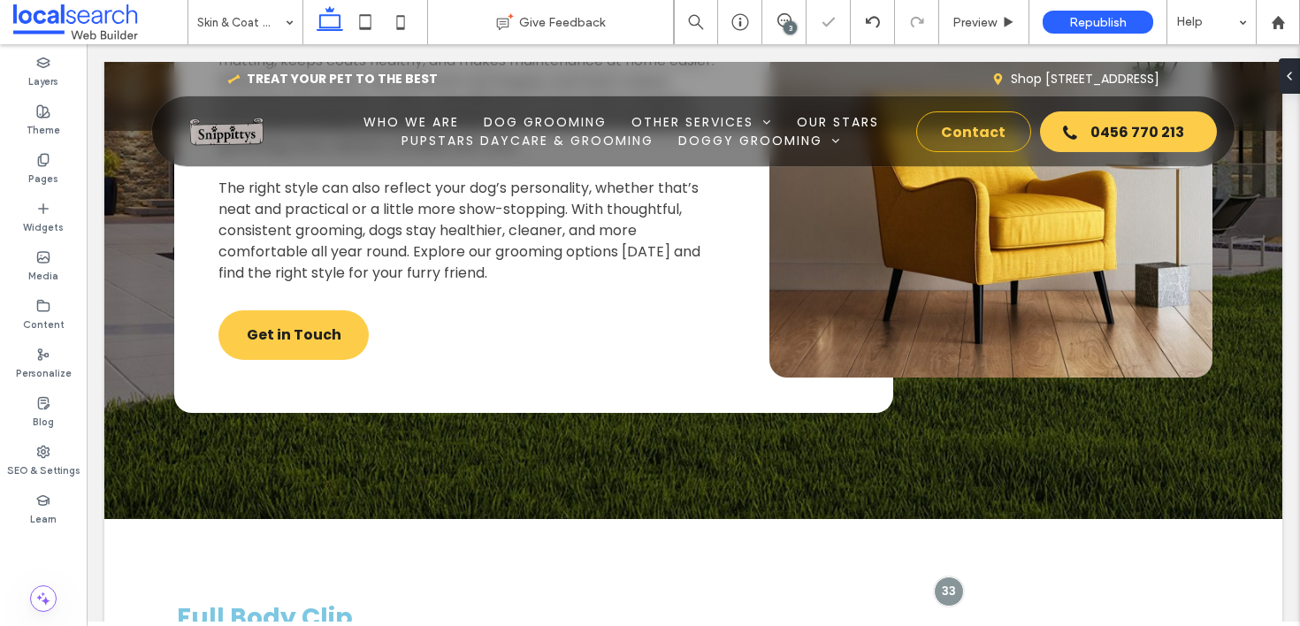
type input "**********"
type input "**"
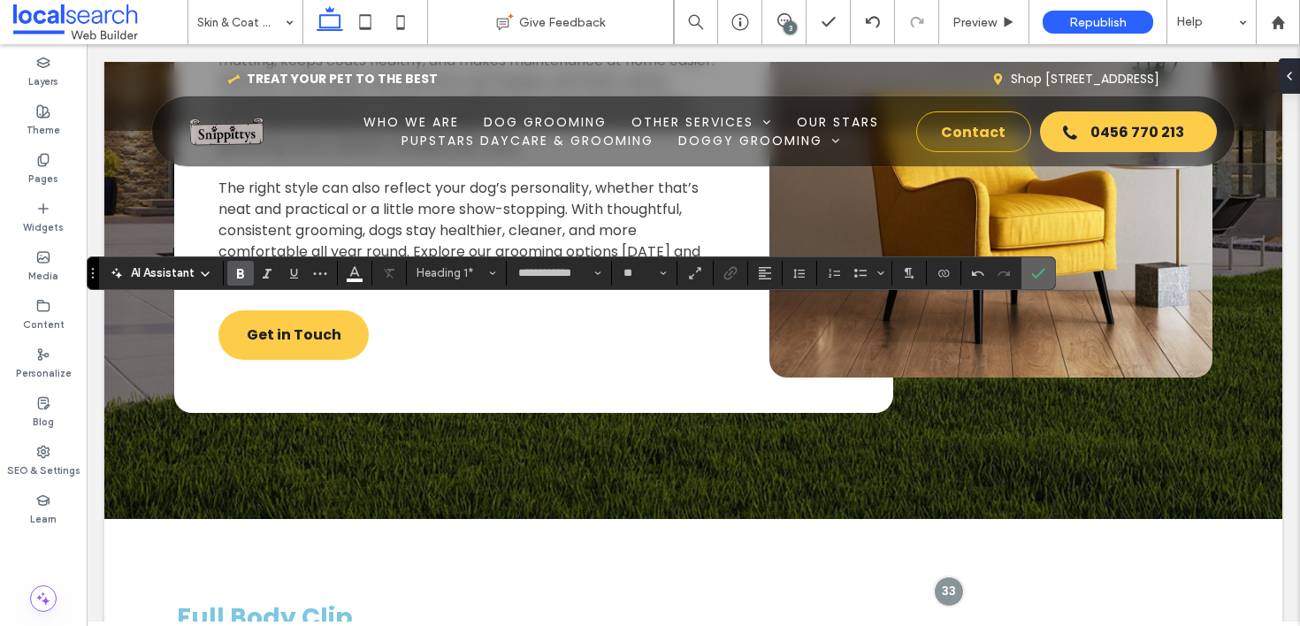
click at [1049, 263] on label "Confirm" at bounding box center [1038, 273] width 27 height 32
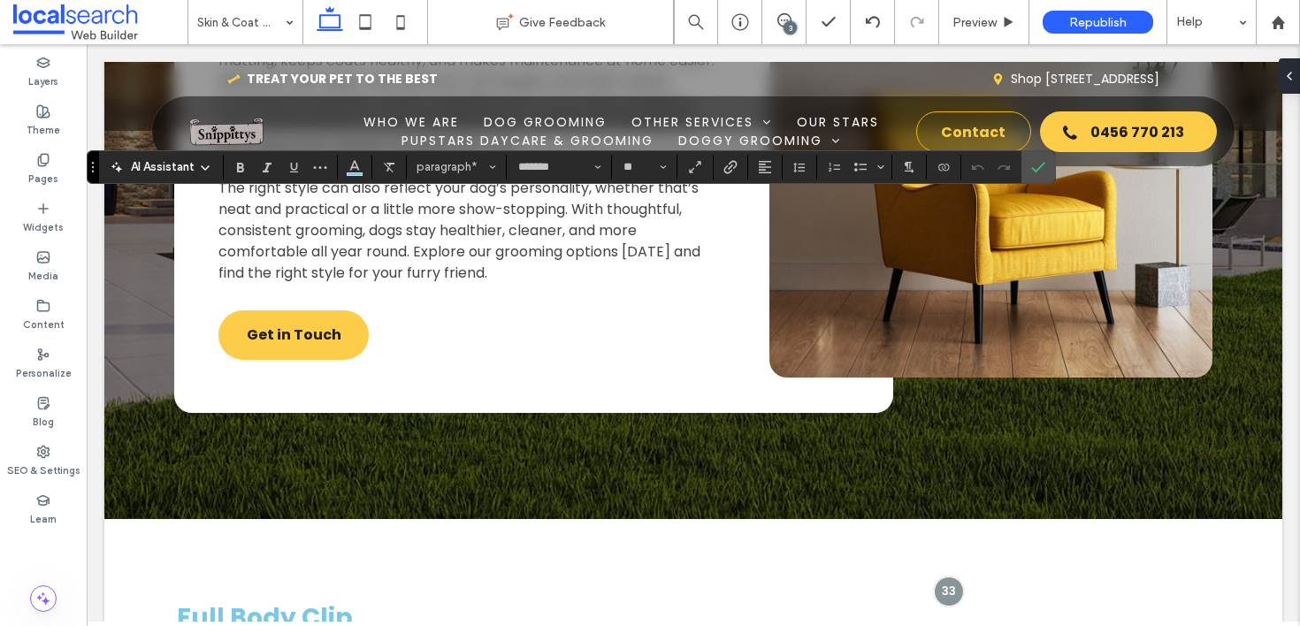
type input "**"
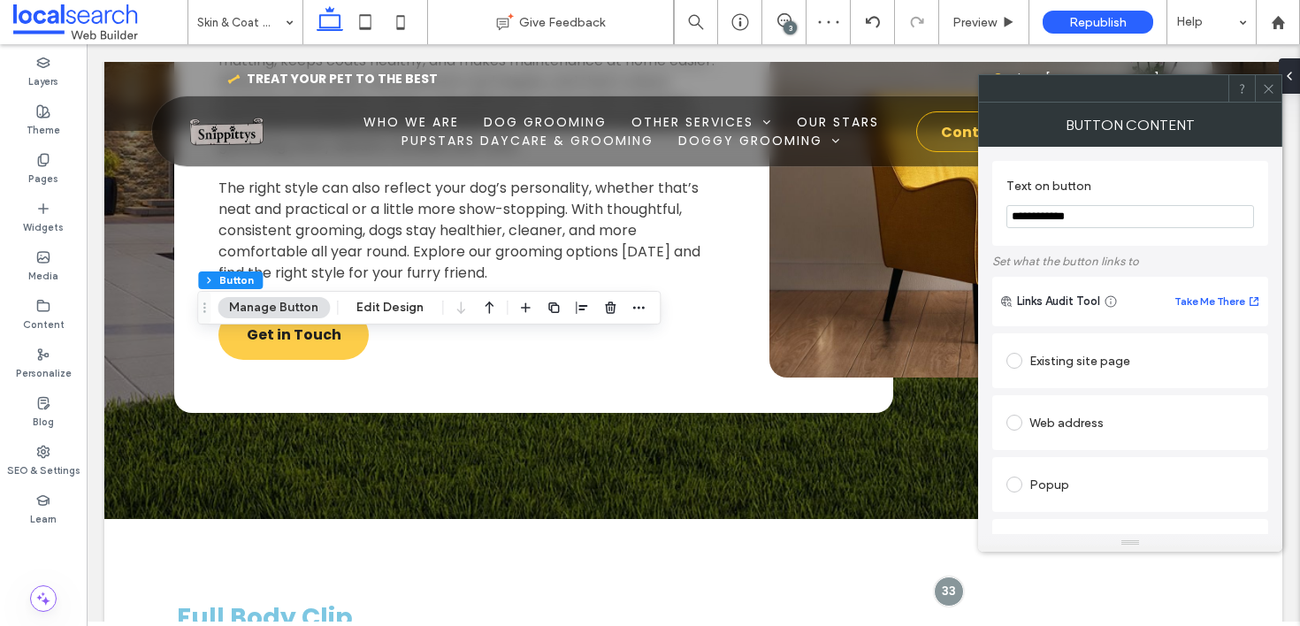
click at [1126, 369] on div "Existing site page" at bounding box center [1130, 361] width 248 height 28
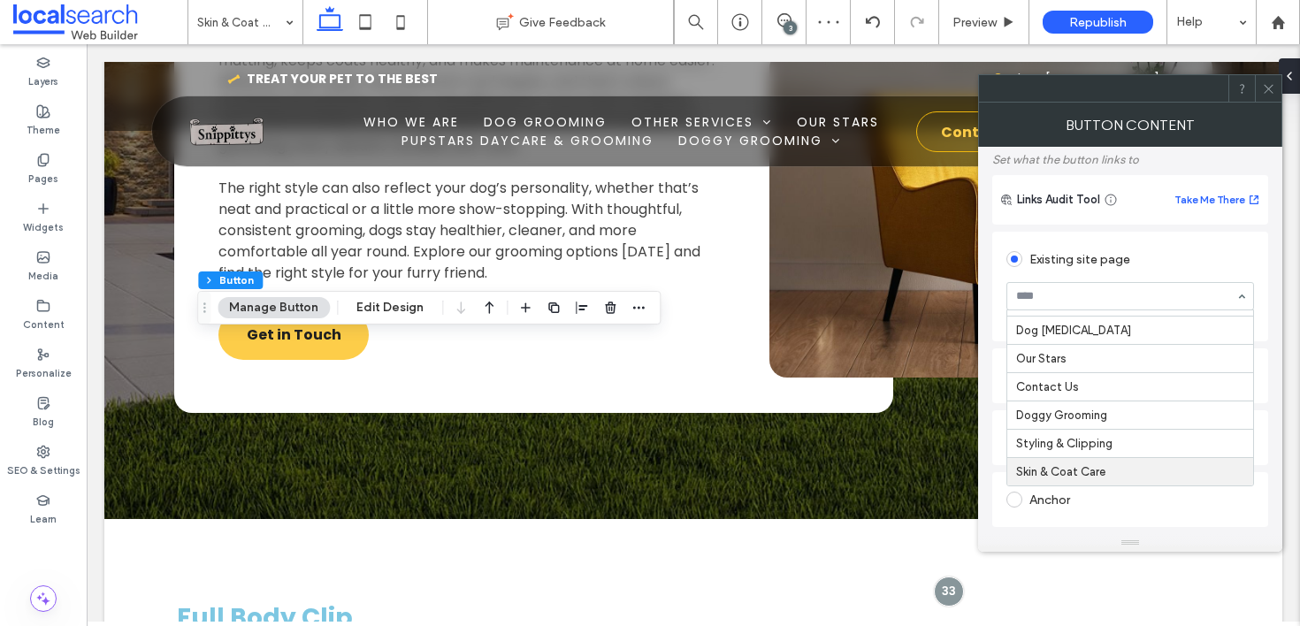
scroll to position [103, 0]
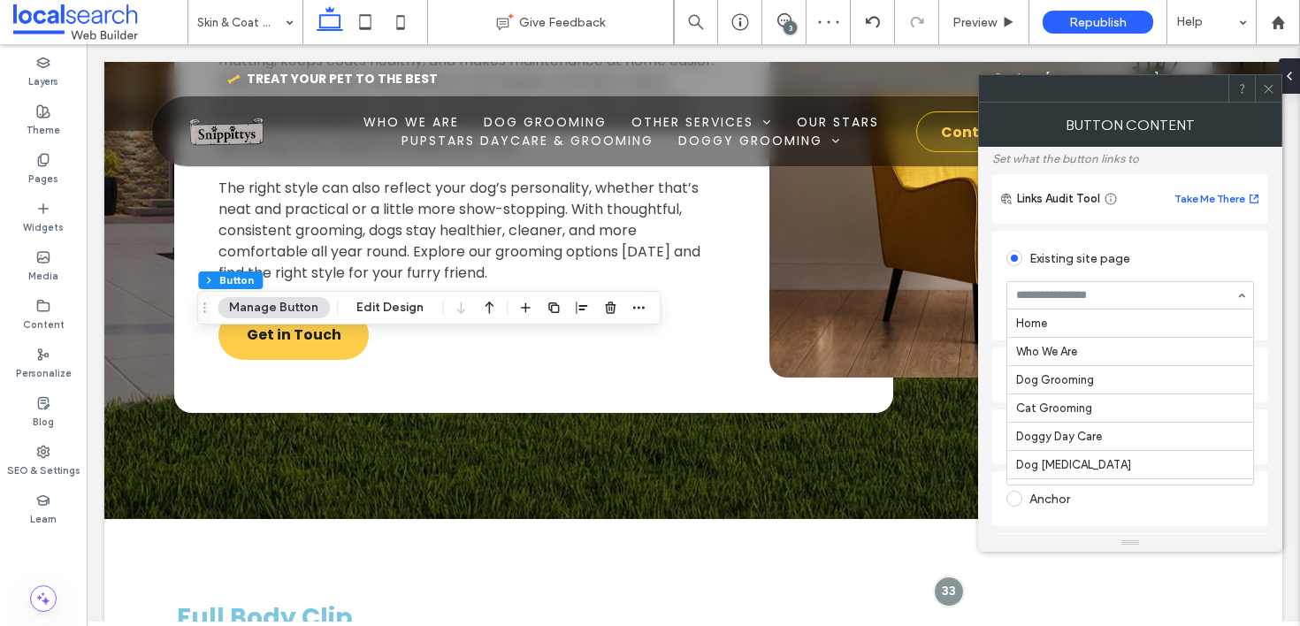
click at [1109, 309] on div at bounding box center [1130, 295] width 246 height 27
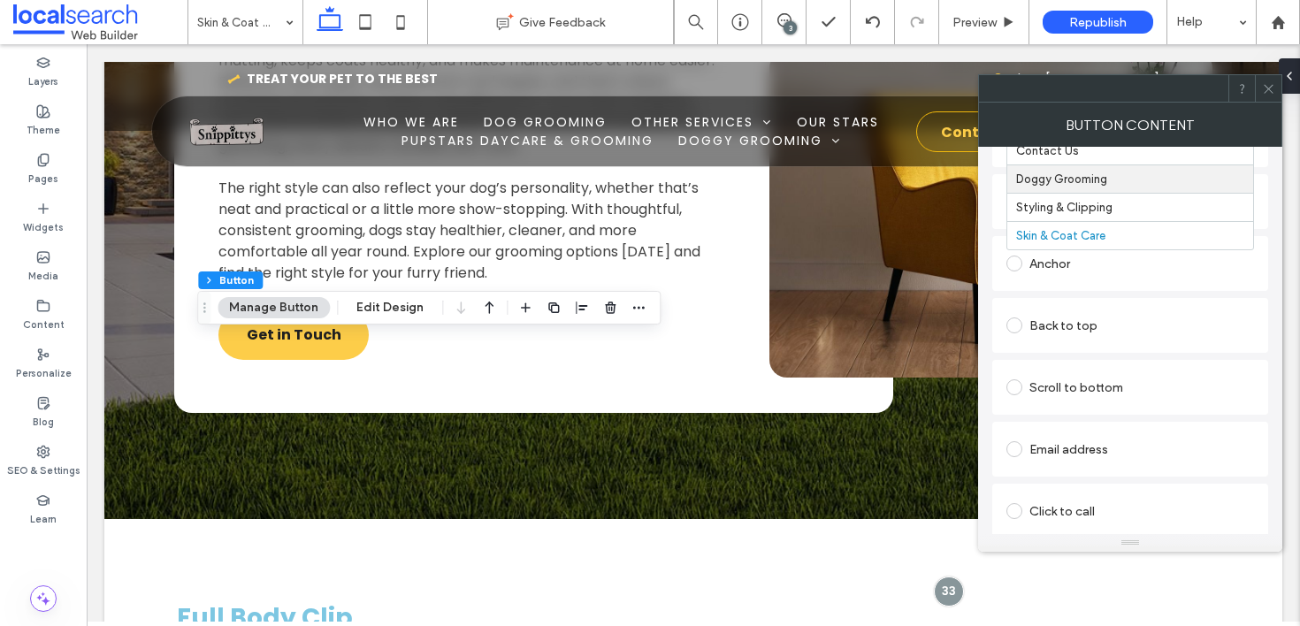
scroll to position [245, 0]
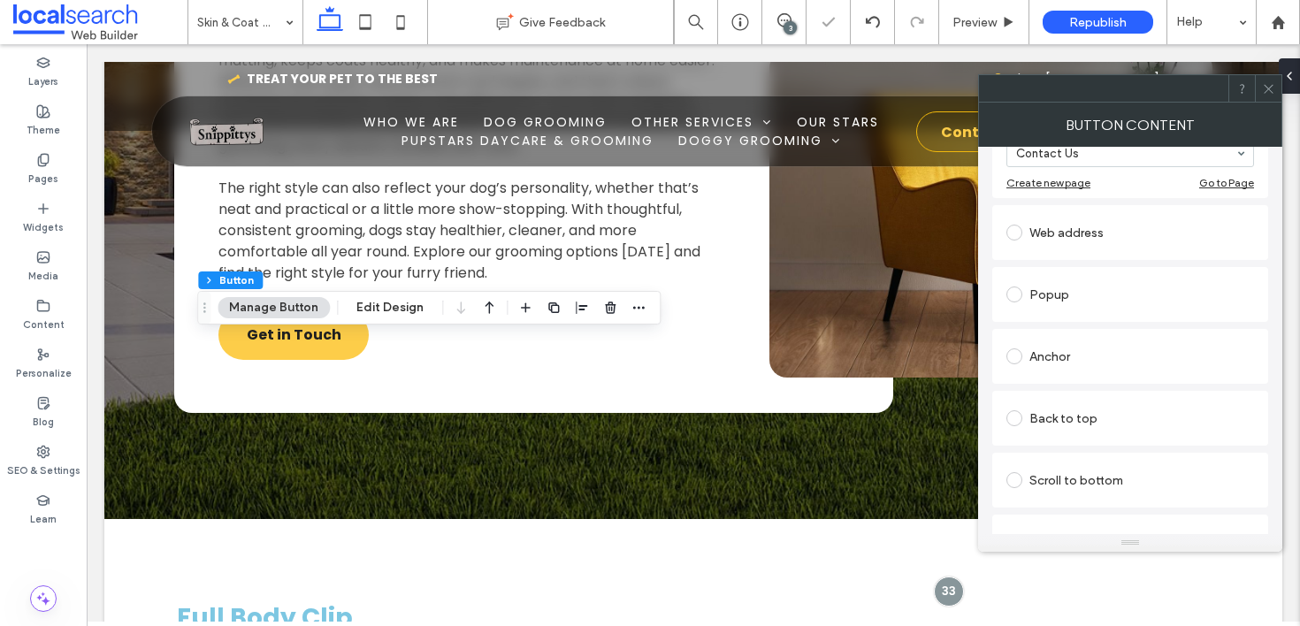
click at [1270, 85] on icon at bounding box center [1268, 88] width 13 height 13
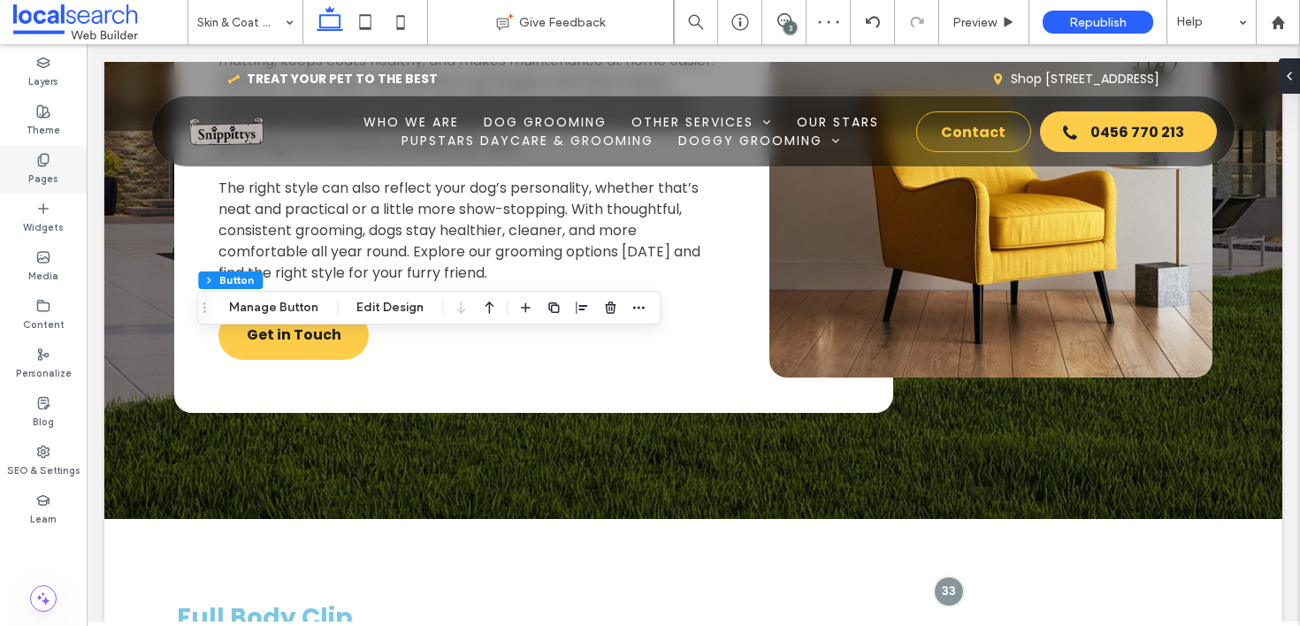
click at [53, 165] on div "Pages" at bounding box center [43, 169] width 87 height 49
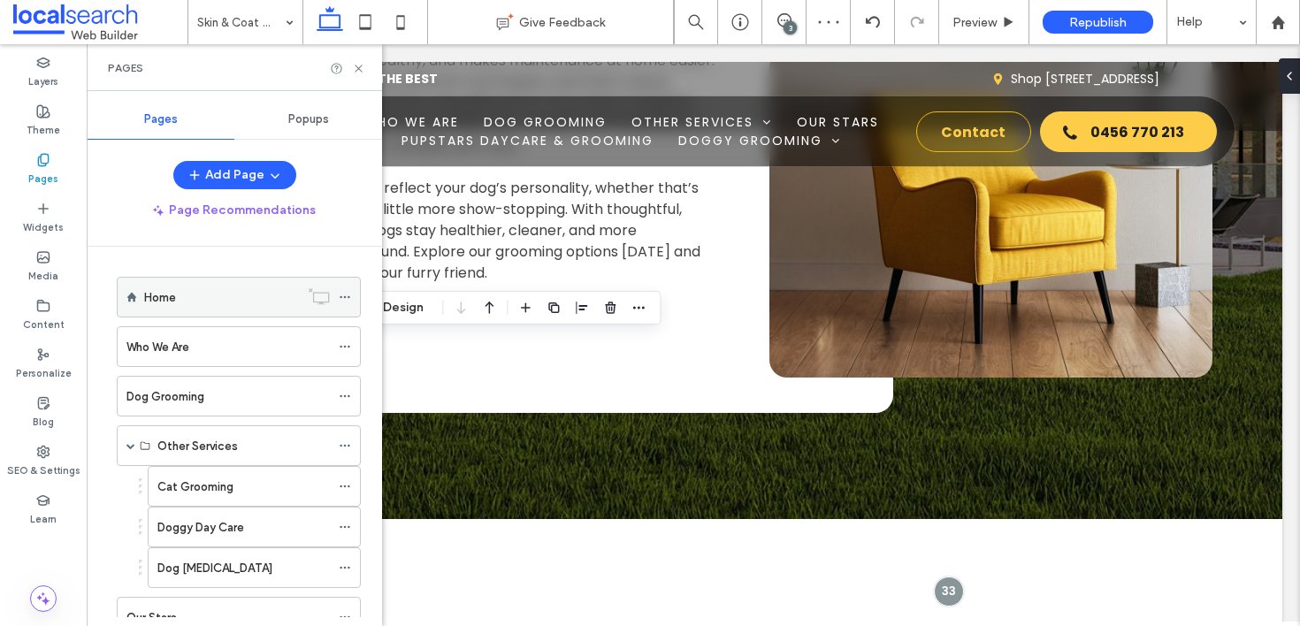
click at [199, 298] on div "Home" at bounding box center [221, 297] width 155 height 19
click at [359, 68] on icon at bounding box center [358, 68] width 13 height 13
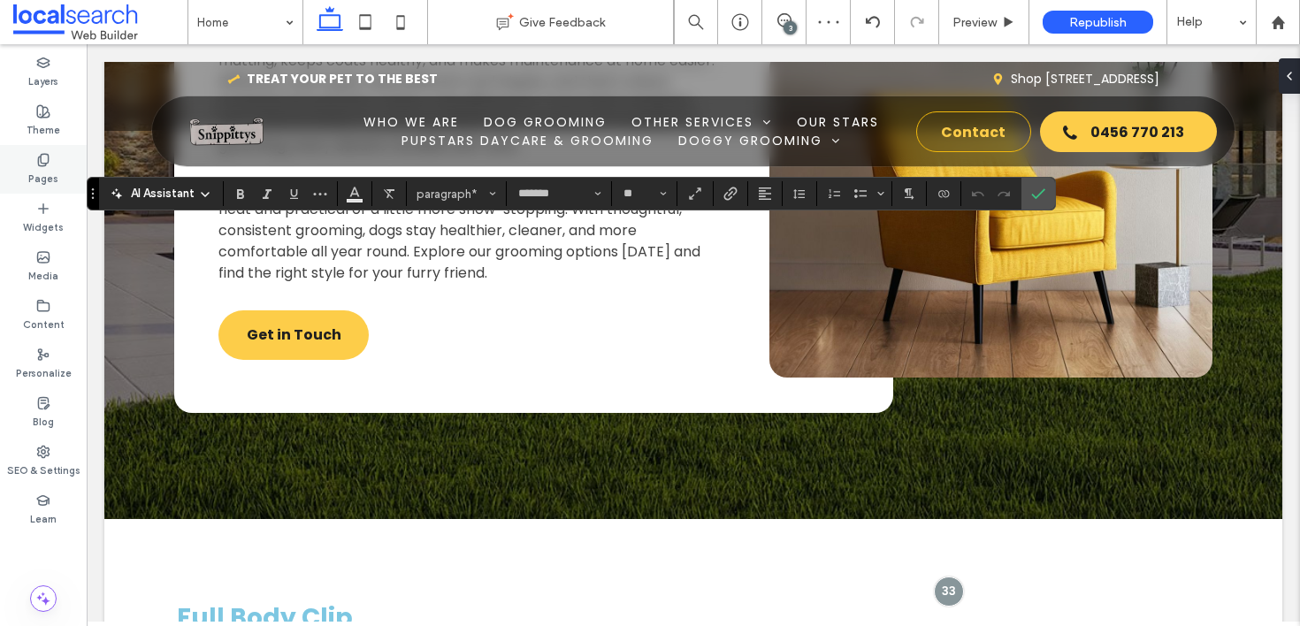
click at [50, 160] on div "Pages" at bounding box center [43, 169] width 87 height 49
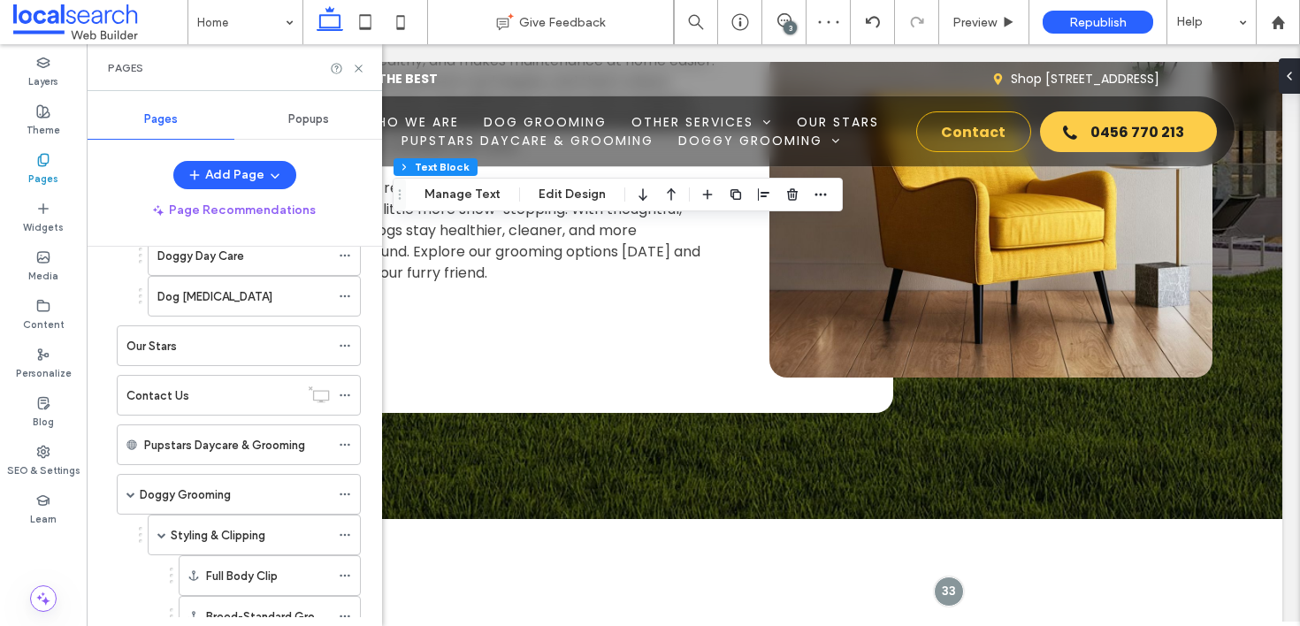
scroll to position [466, 0]
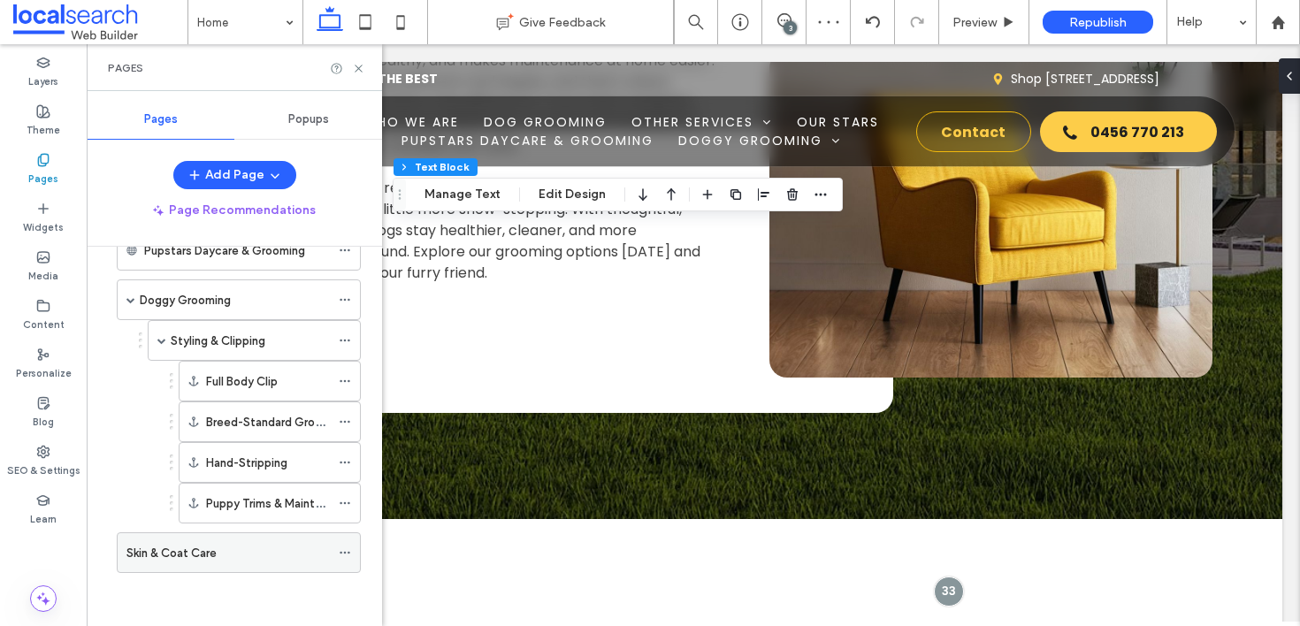
click at [209, 550] on label "Skin & Coat Care" at bounding box center [171, 553] width 90 height 31
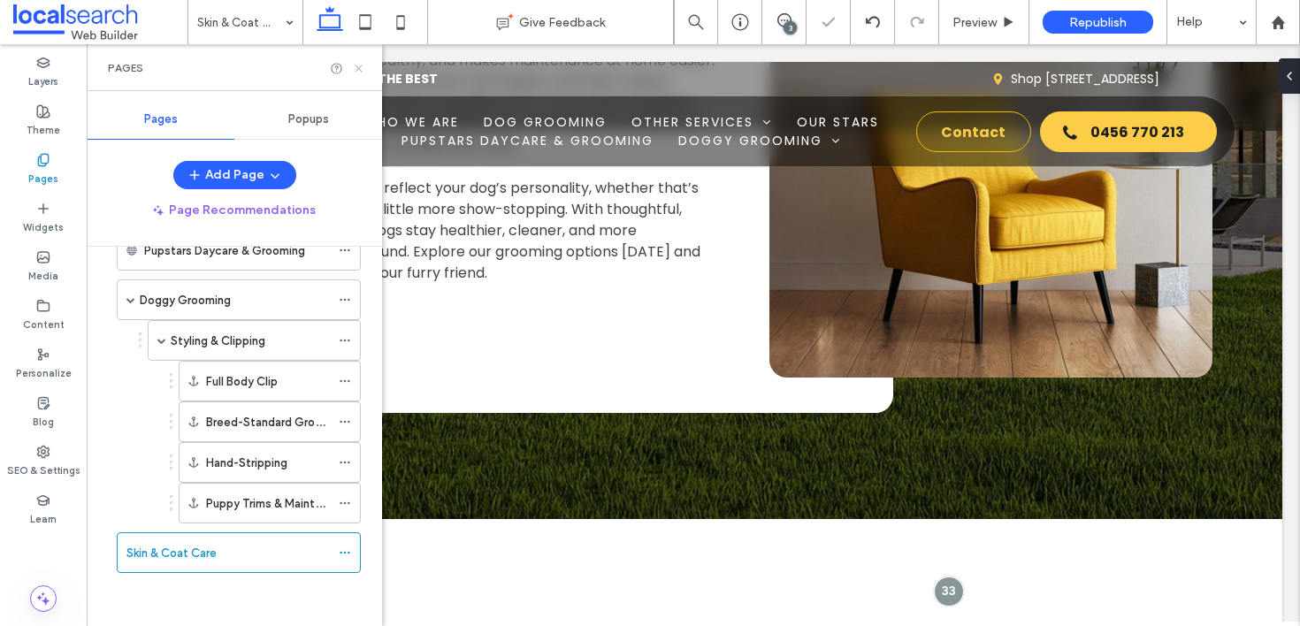
click at [357, 66] on icon at bounding box center [358, 68] width 13 height 13
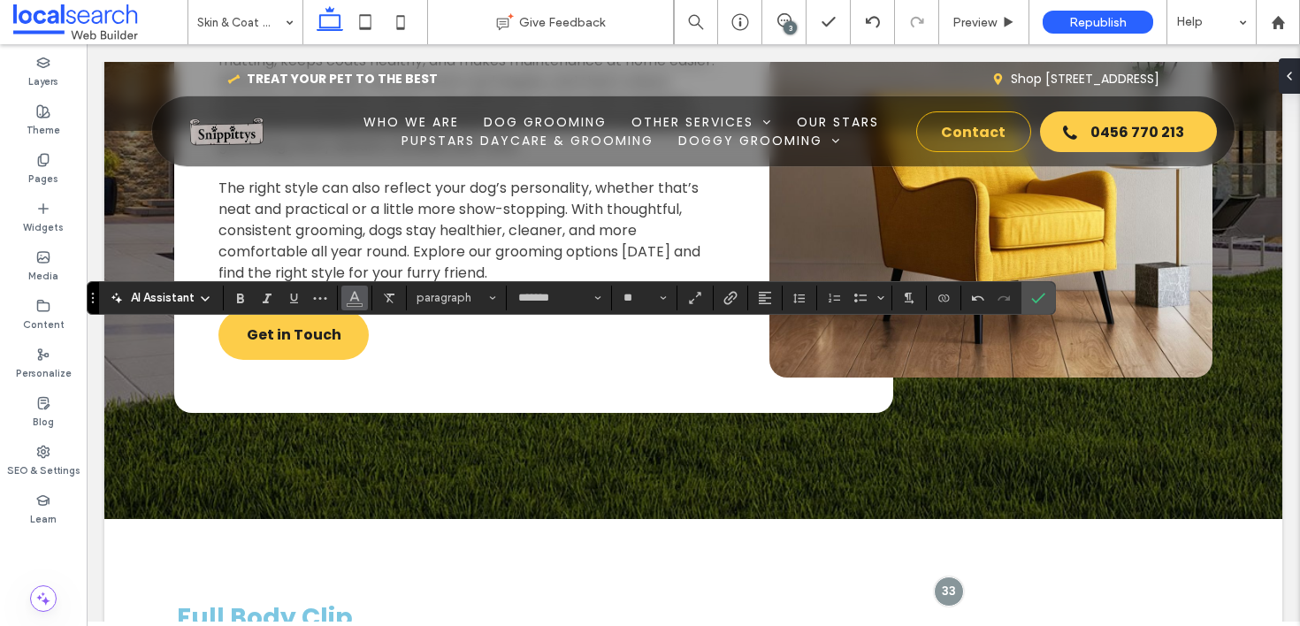
click at [356, 300] on icon "Color" at bounding box center [354, 296] width 14 height 14
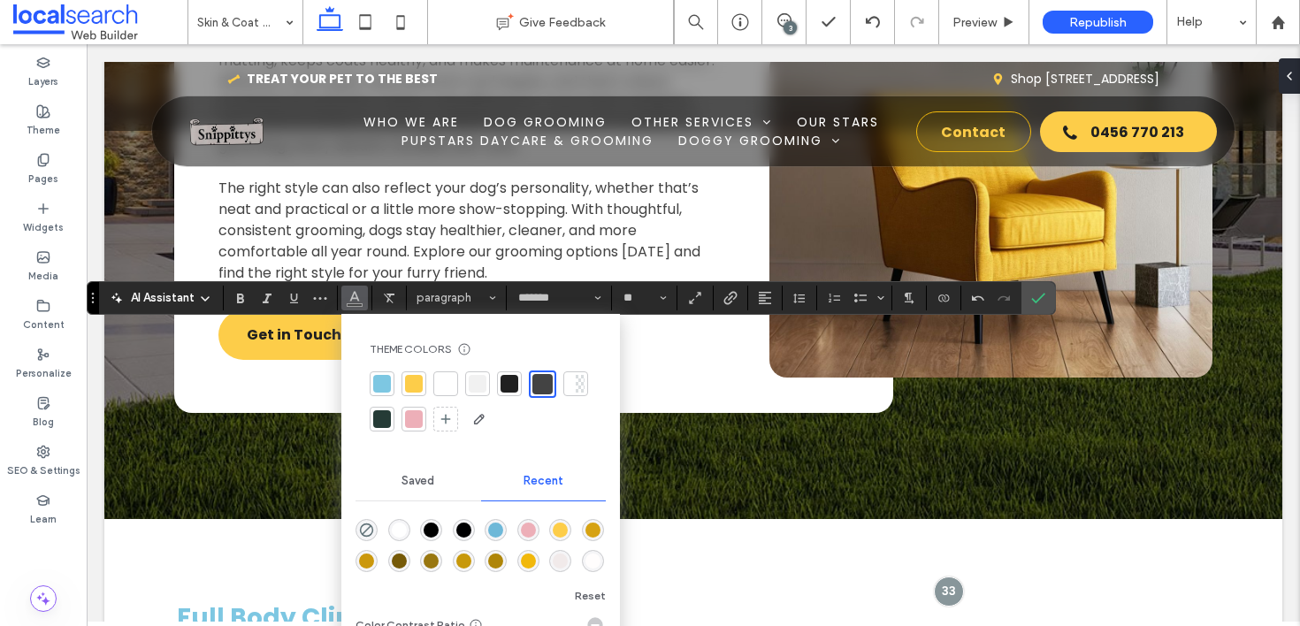
click at [569, 382] on div at bounding box center [571, 384] width 9 height 18
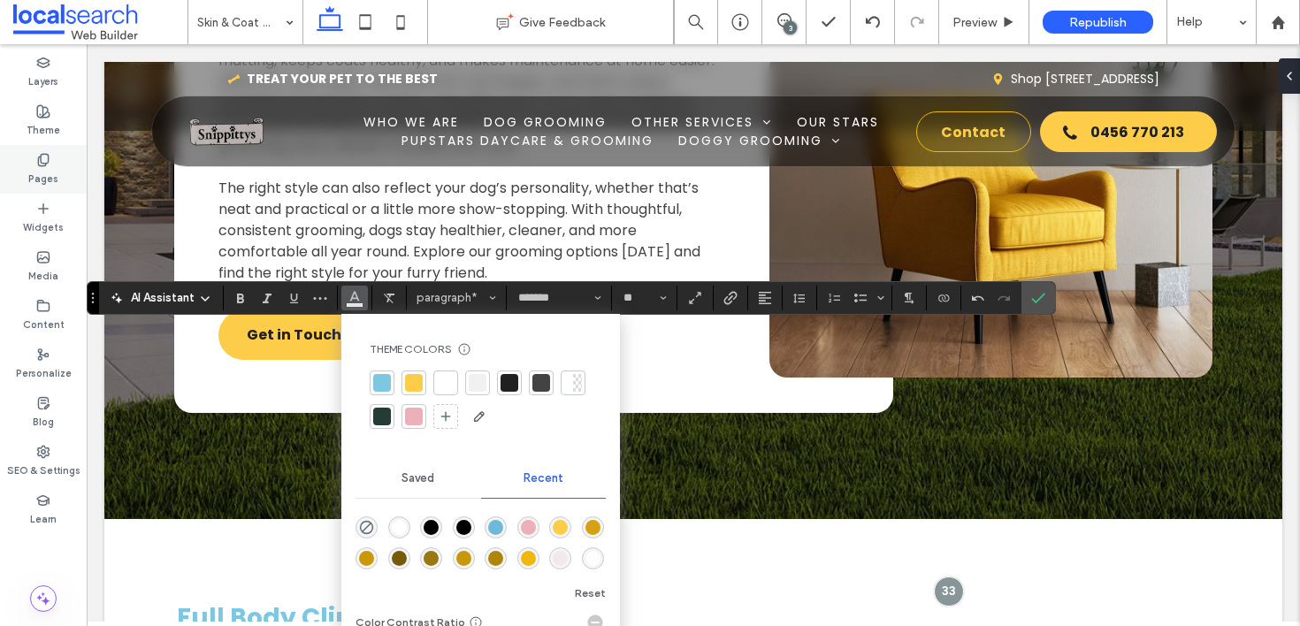
click at [32, 176] on label "Pages" at bounding box center [43, 176] width 30 height 19
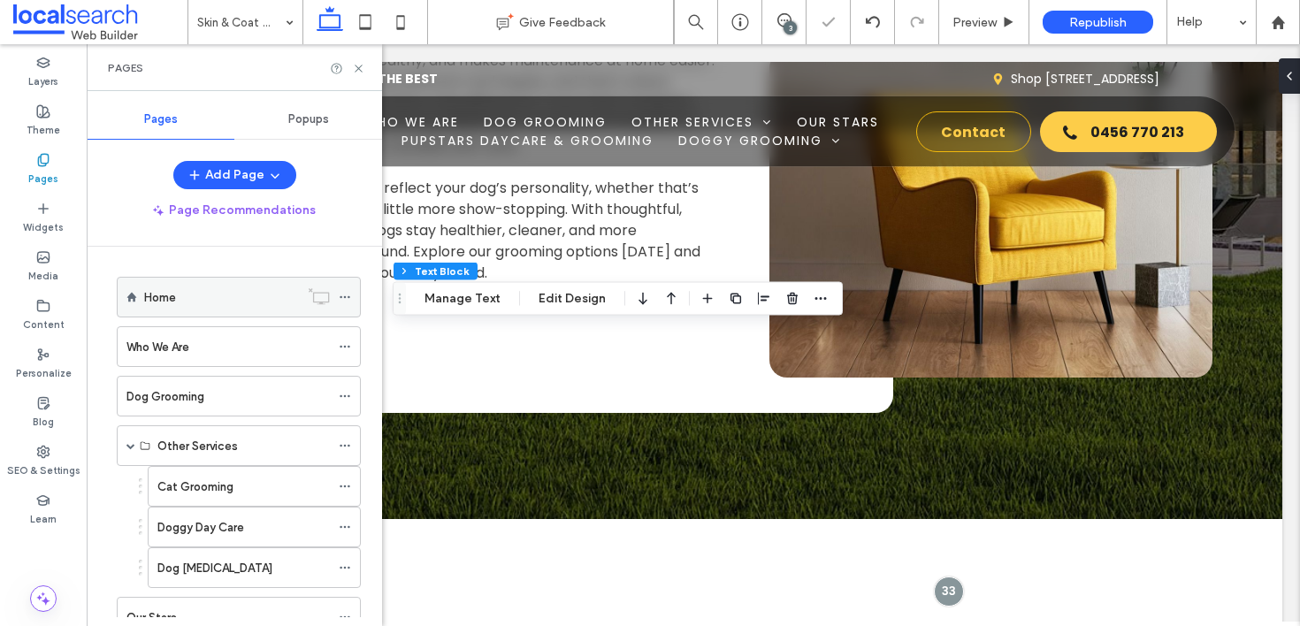
click at [170, 292] on label "Home" at bounding box center [160, 297] width 32 height 31
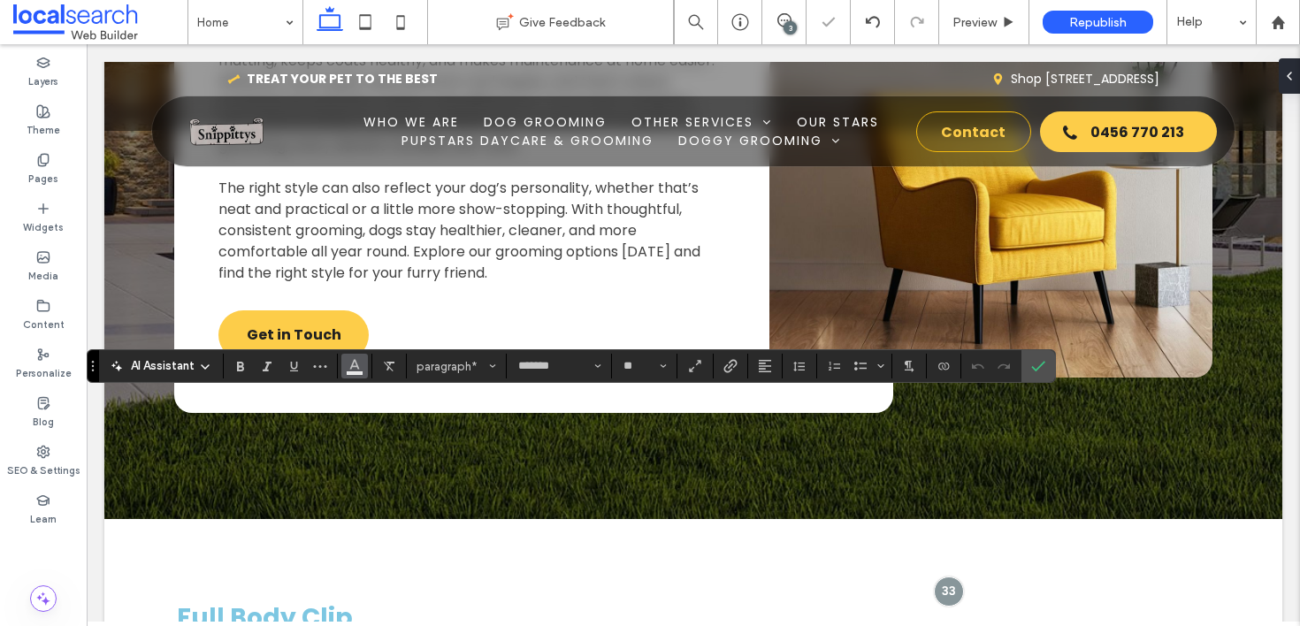
click at [353, 359] on icon "Color" at bounding box center [354, 364] width 14 height 14
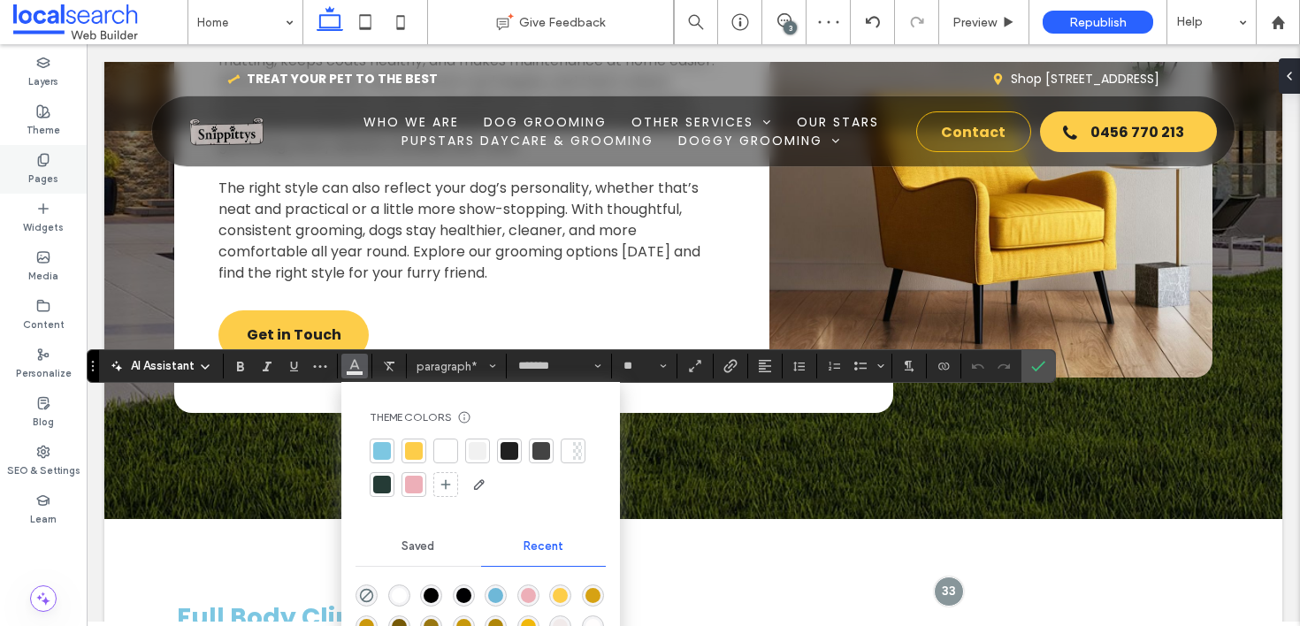
click at [50, 178] on label "Pages" at bounding box center [43, 176] width 30 height 19
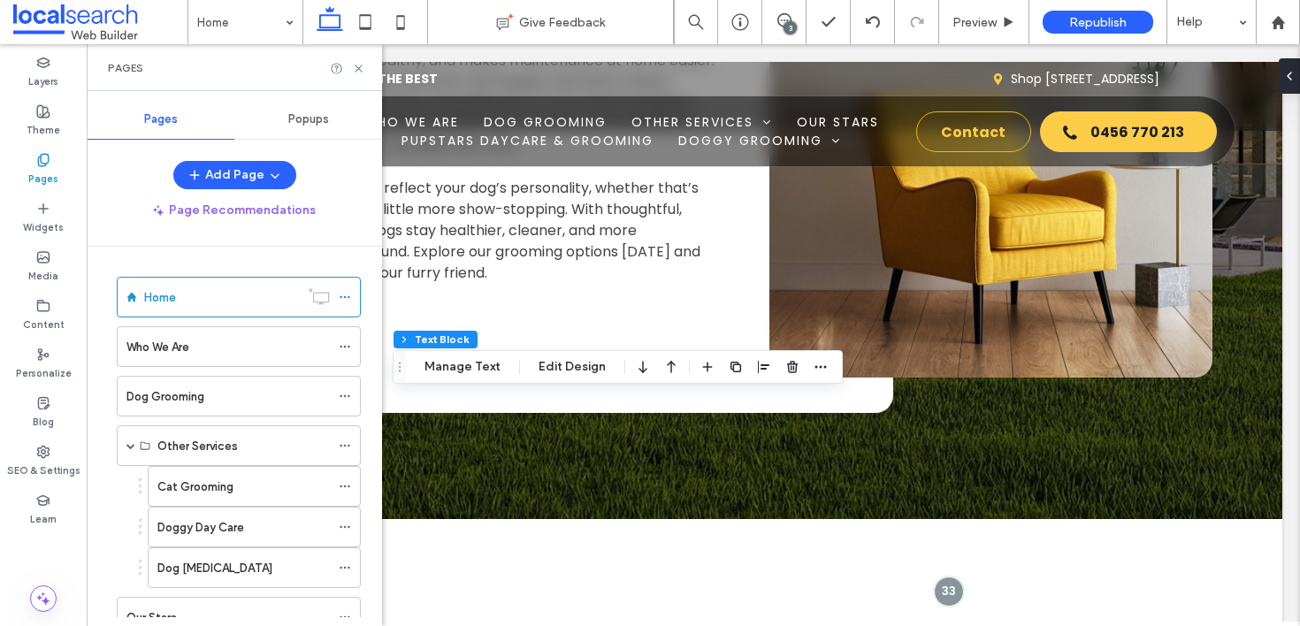
scroll to position [466, 0]
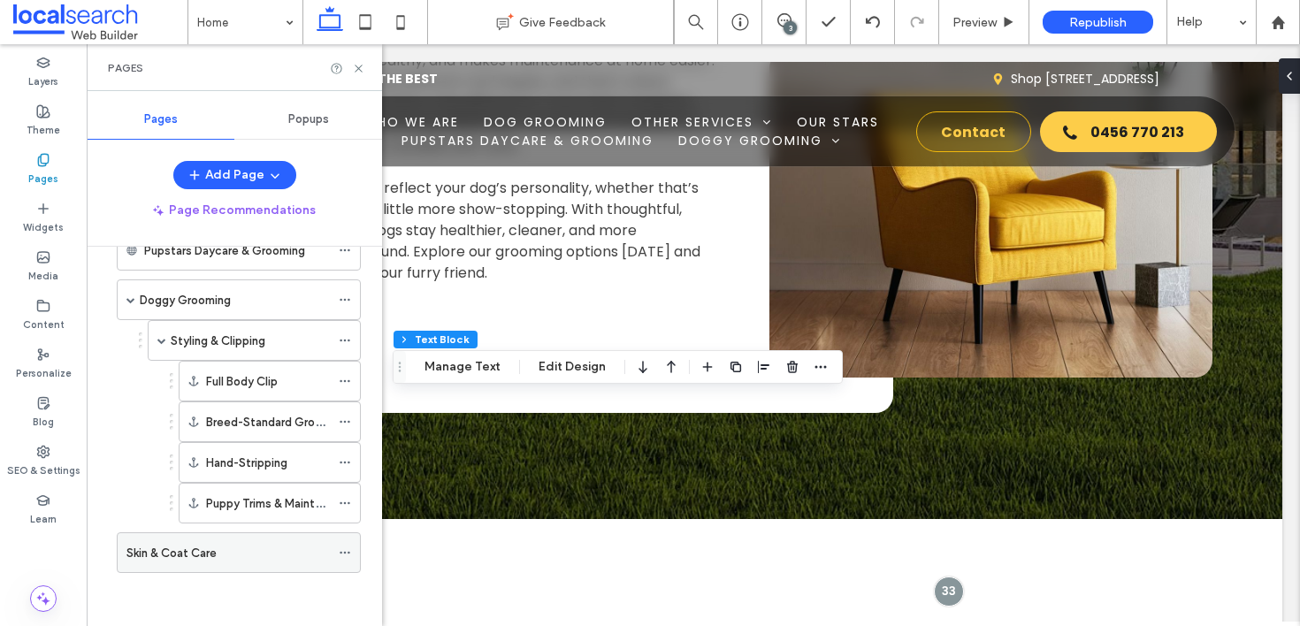
click at [219, 546] on div "Skin & Coat Care" at bounding box center [227, 553] width 203 height 19
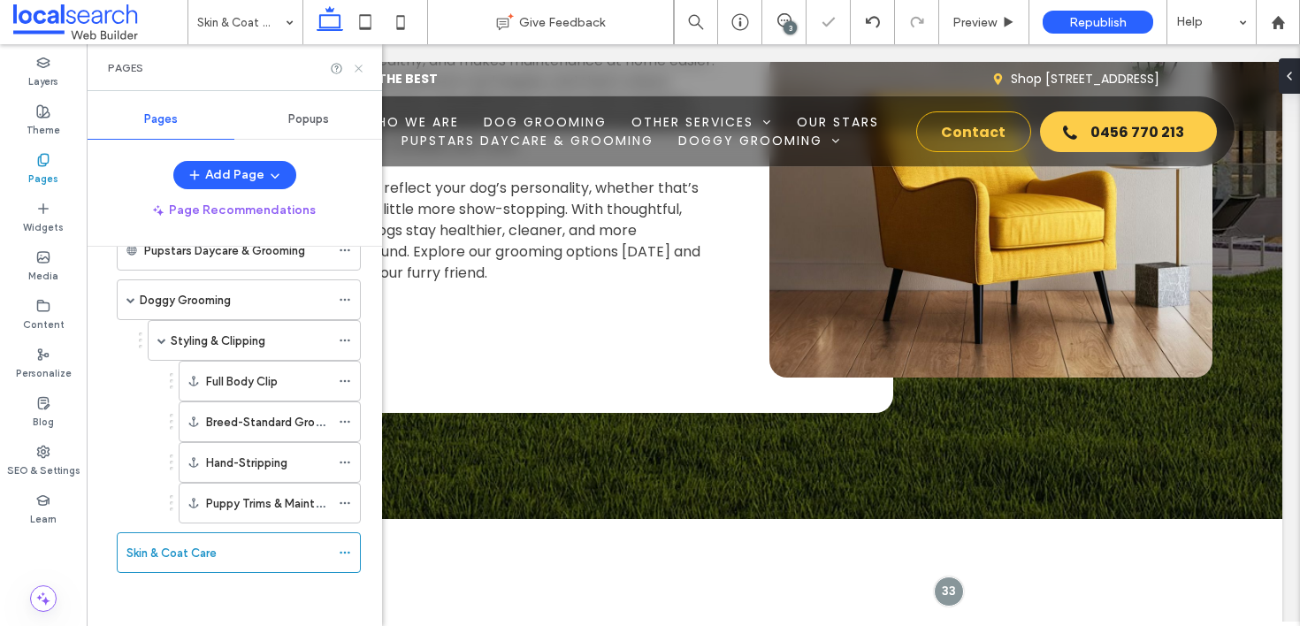
click at [357, 66] on icon at bounding box center [358, 68] width 13 height 13
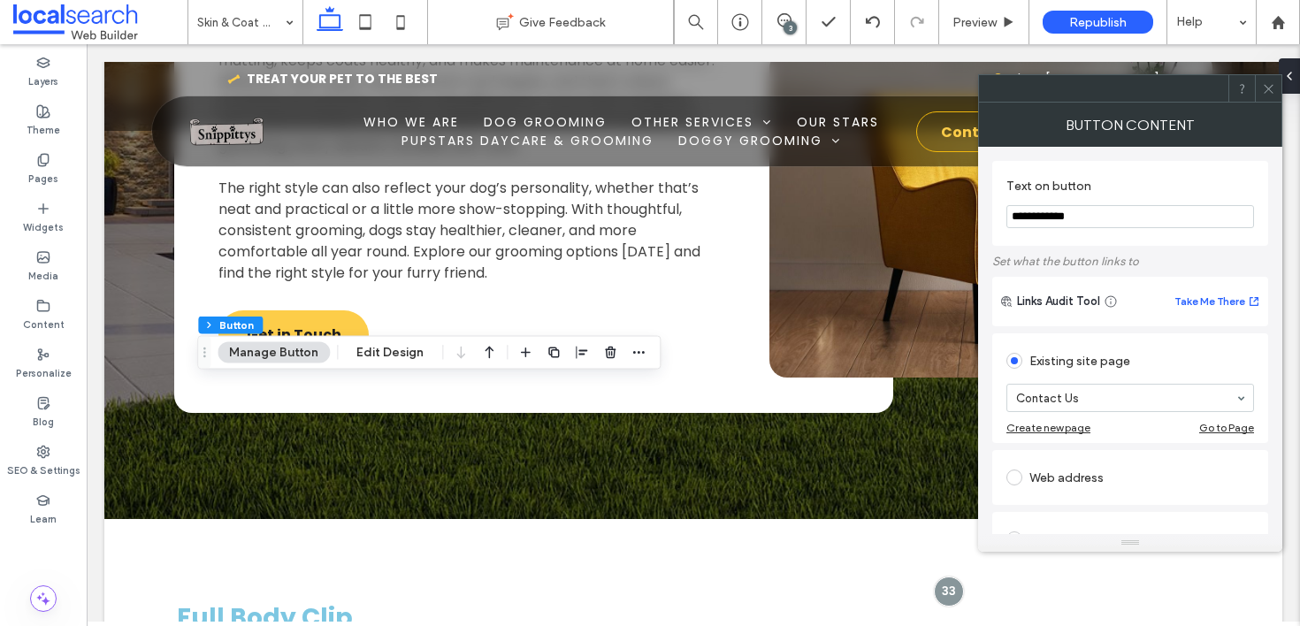
click at [1266, 88] on icon at bounding box center [1268, 88] width 13 height 13
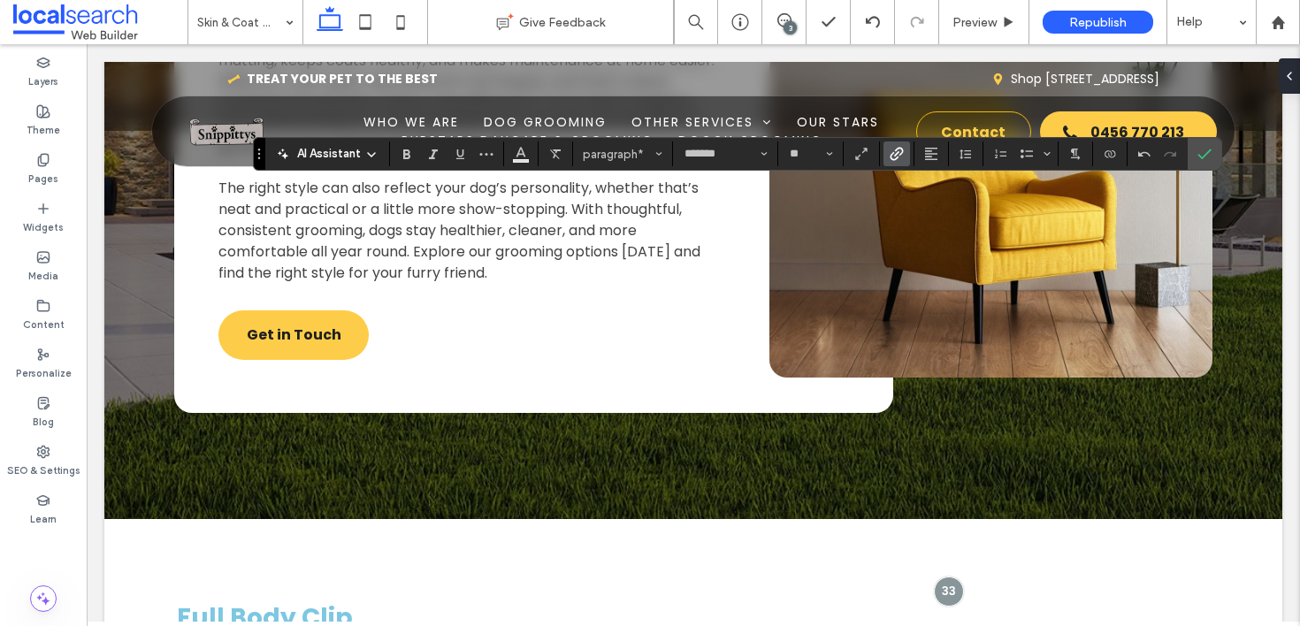
click at [897, 145] on span "Link" at bounding box center [896, 153] width 14 height 23
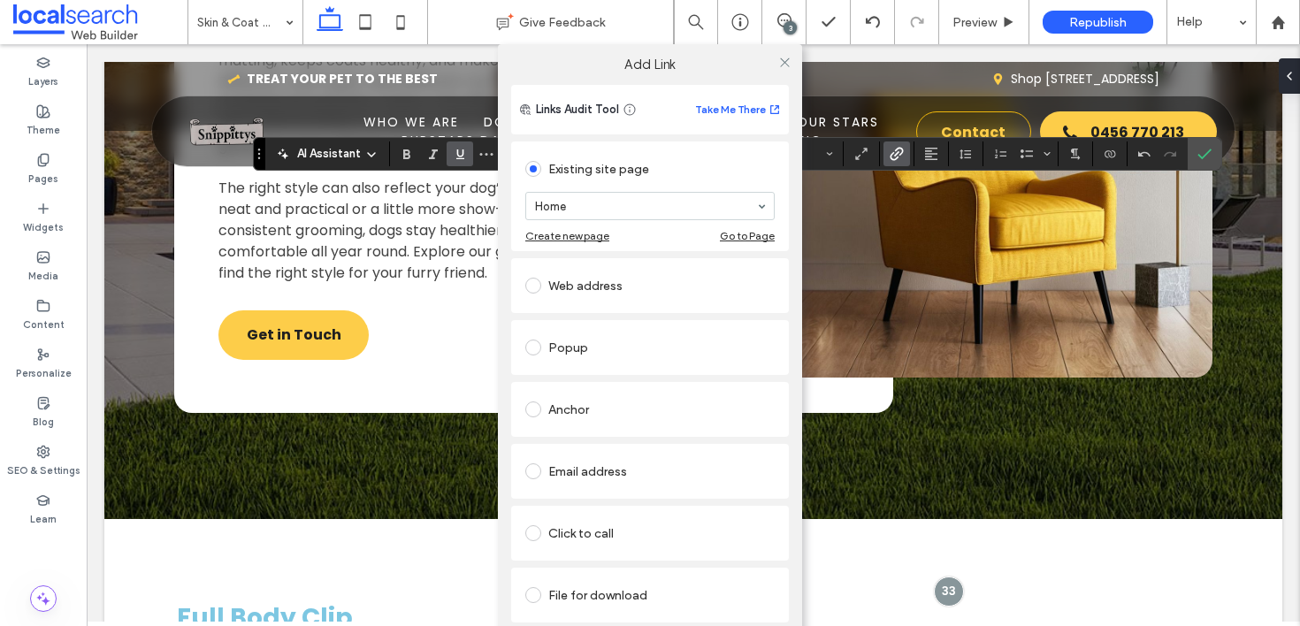
click at [590, 537] on div "Click to call" at bounding box center [649, 533] width 249 height 28
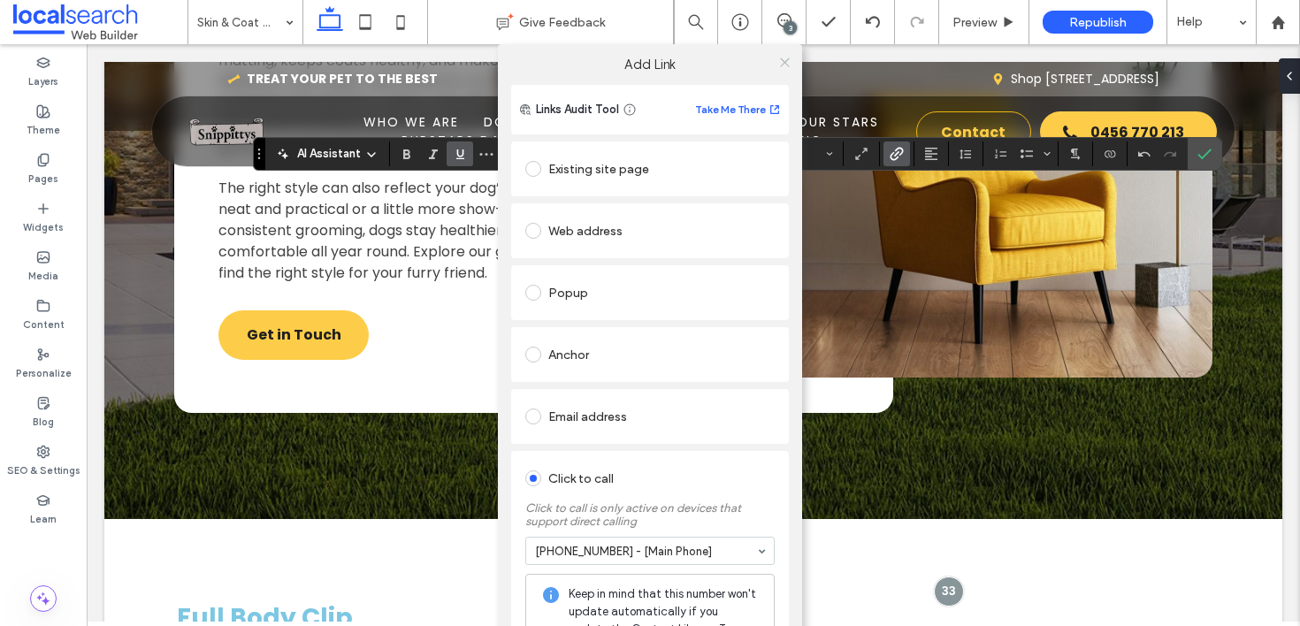
click at [780, 65] on icon at bounding box center [784, 62] width 13 height 13
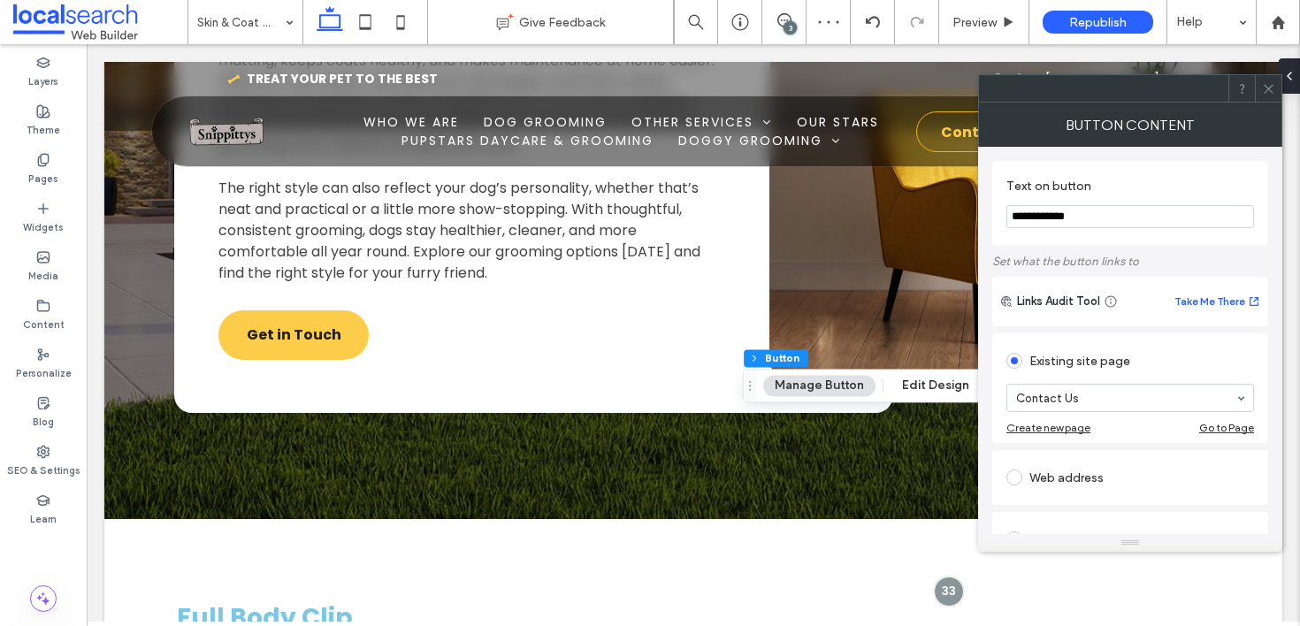
click at [1267, 80] on span at bounding box center [1268, 88] width 13 height 27
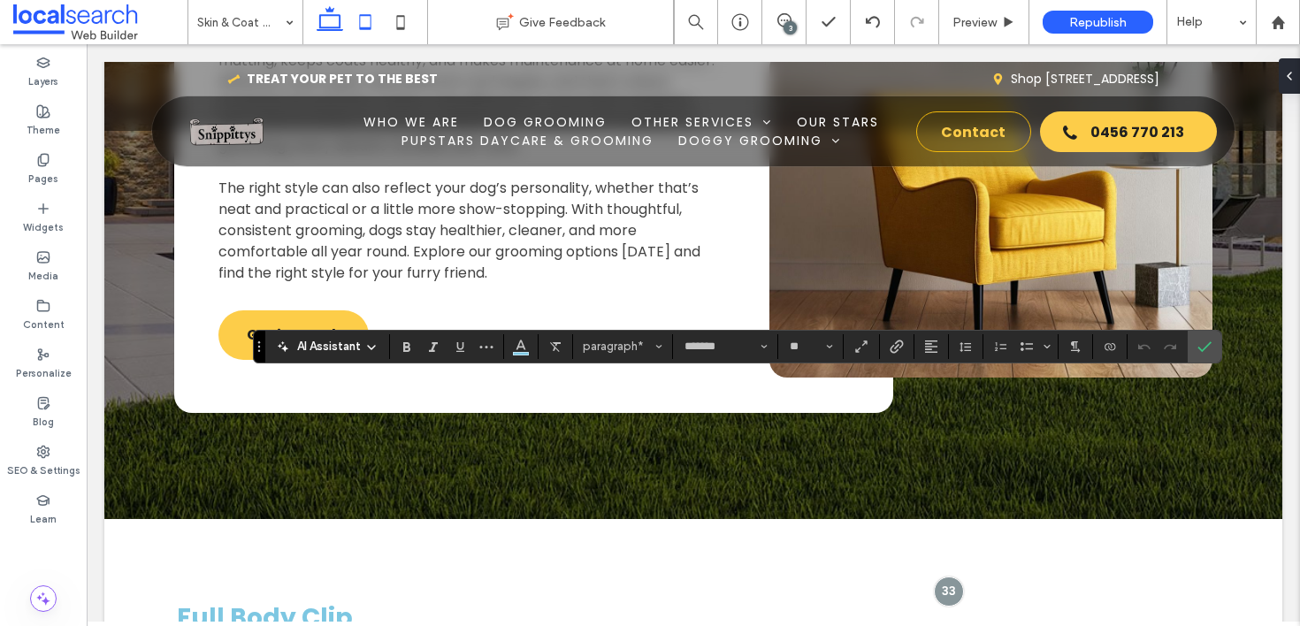
type input "**"
